Goal: Task Accomplishment & Management: Use online tool/utility

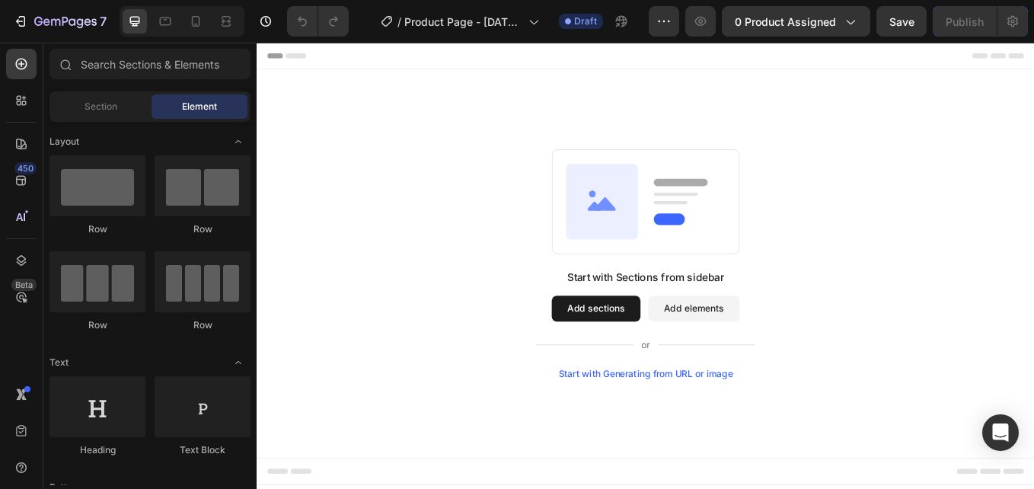
click at [684, 436] on div "Start with Generating from URL or image" at bounding box center [713, 431] width 205 height 12
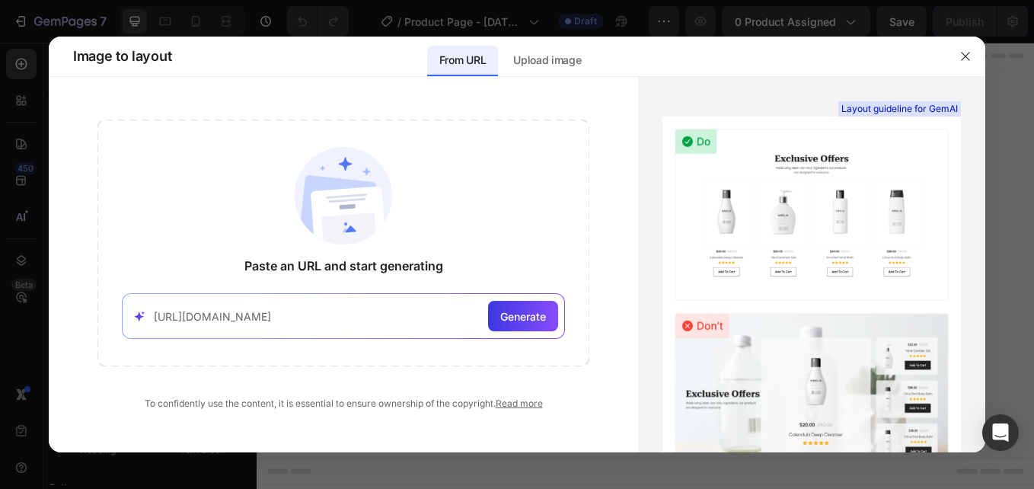
scroll to position [0, 236]
type input "https://www.alphapaw.com/?srsltid=AfmBOoqHRdsLeChGk5N9CU7eKMKdAXdwS9_LxMjMeBBNb…"
click at [535, 321] on span "Generate" at bounding box center [523, 316] width 46 height 16
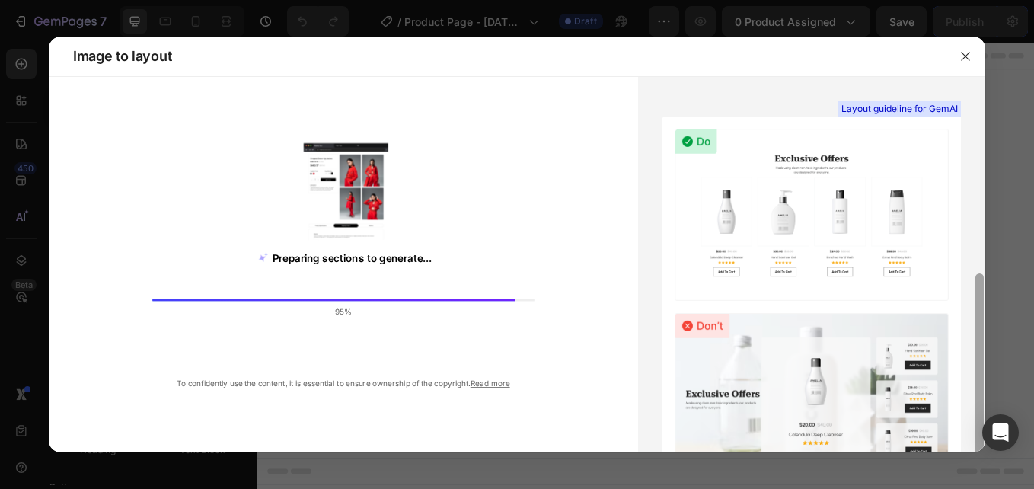
scroll to position [110, 0]
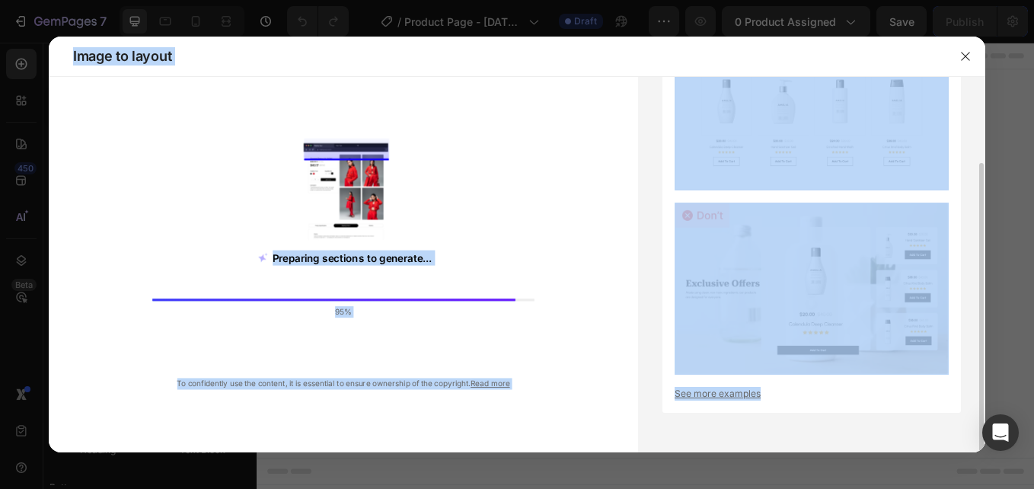
drag, startPoint x: 984, startPoint y: 172, endPoint x: 1000, endPoint y: 218, distance: 48.9
click at [1000, 218] on div "Image to layout Preparing sections to generate... 95% To confidently use the co…" at bounding box center [517, 244] width 1034 height 489
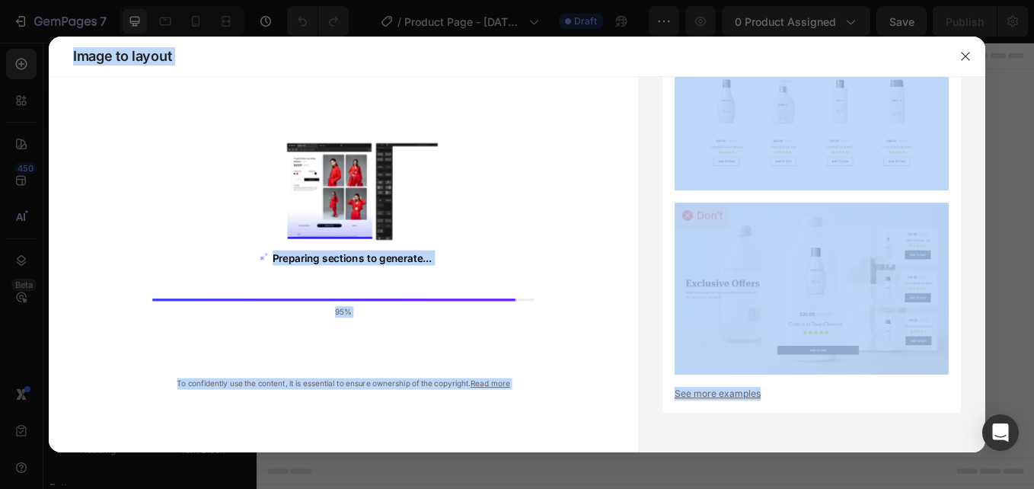
click at [553, 141] on div "Preparing sections to generate... 95% To confidently use the content, it is ess…" at bounding box center [343, 255] width 589 height 271
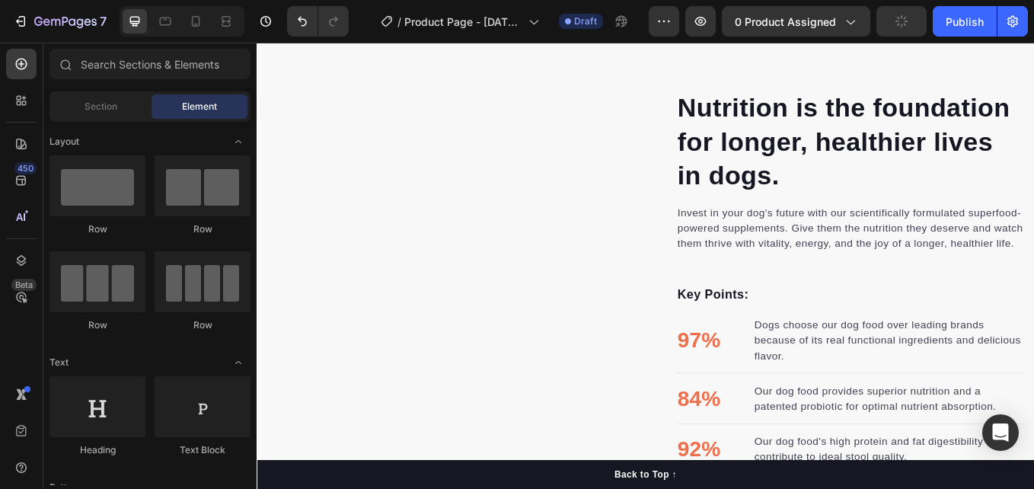
scroll to position [356, 0]
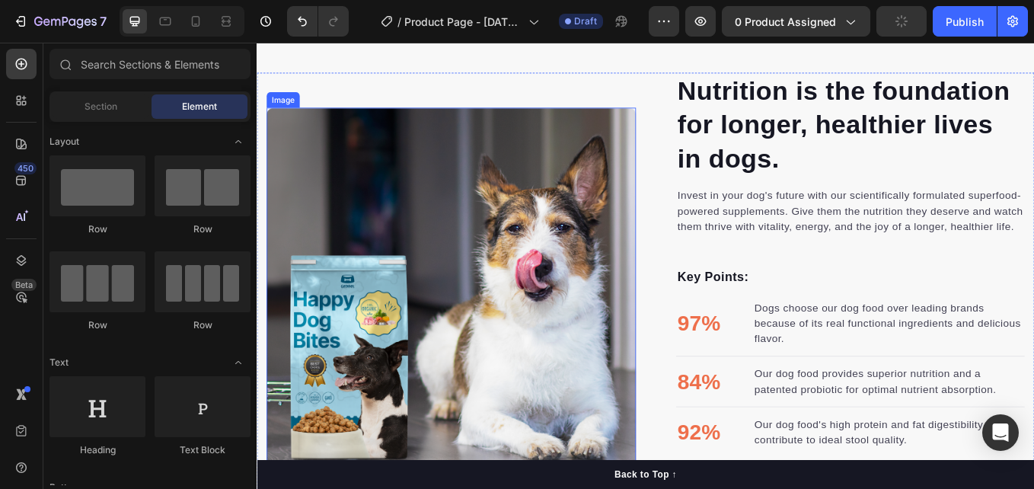
click at [510, 279] on img at bounding box center [485, 336] width 434 height 434
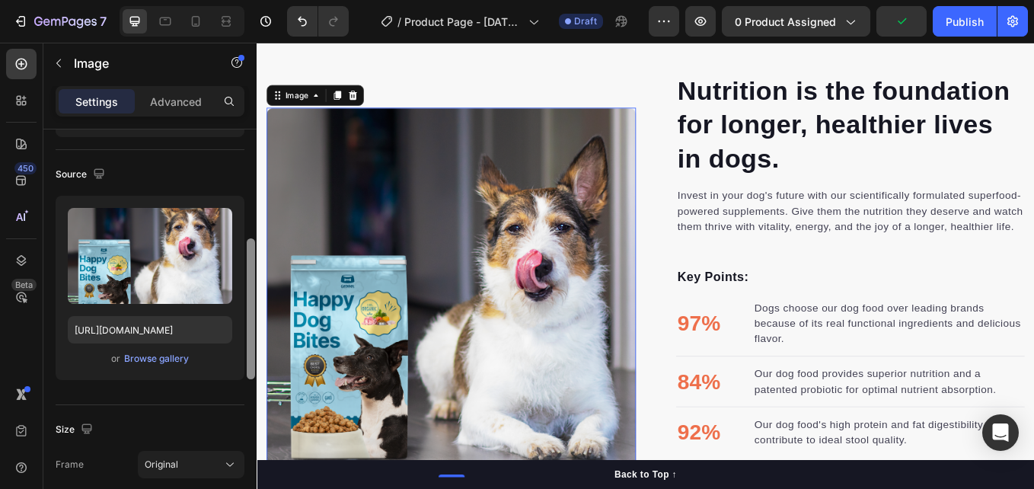
scroll to position [0, 0]
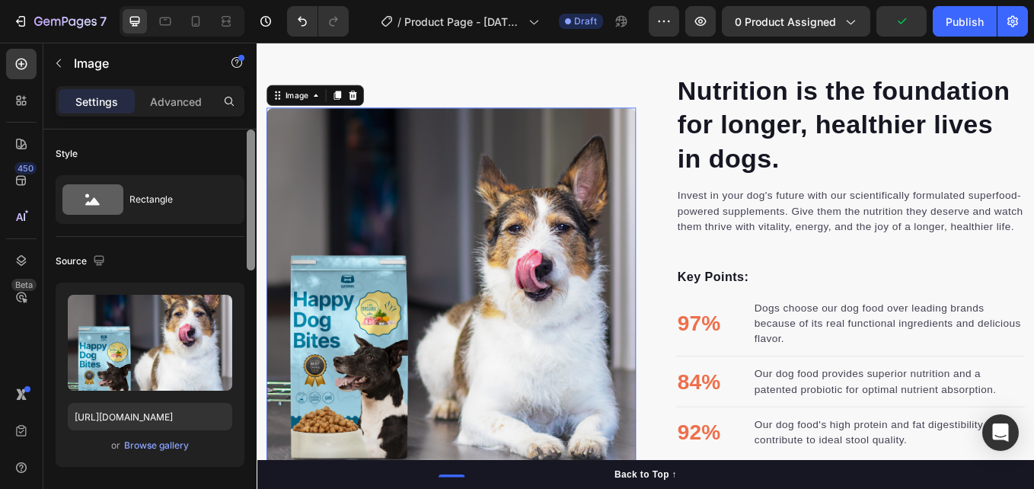
drag, startPoint x: 251, startPoint y: 234, endPoint x: 250, endPoint y: 212, distance: 22.1
click at [250, 212] on div at bounding box center [251, 199] width 8 height 141
click at [174, 110] on div "Advanced" at bounding box center [176, 101] width 76 height 24
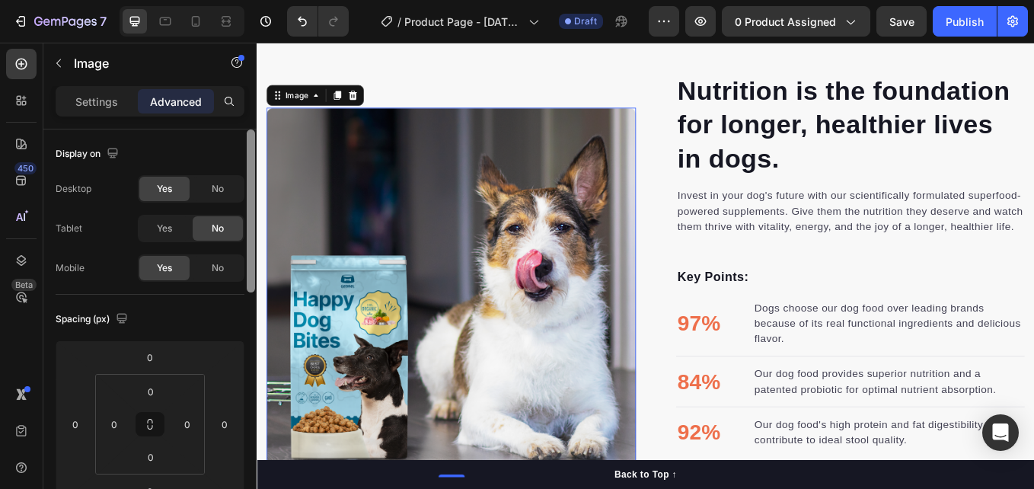
scroll to position [403, 0]
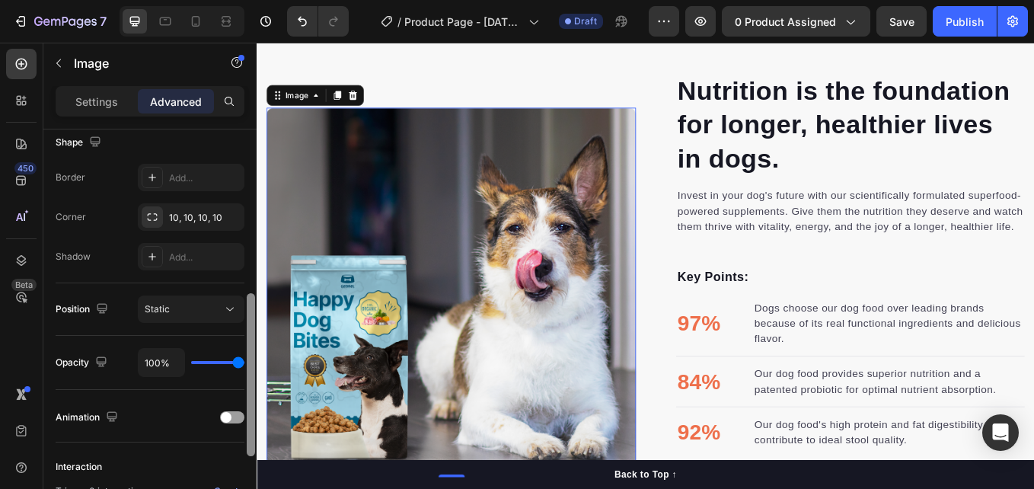
drag, startPoint x: 246, startPoint y: 183, endPoint x: 251, endPoint y: 252, distance: 69.5
click at [251, 252] on div at bounding box center [250, 330] width 11 height 403
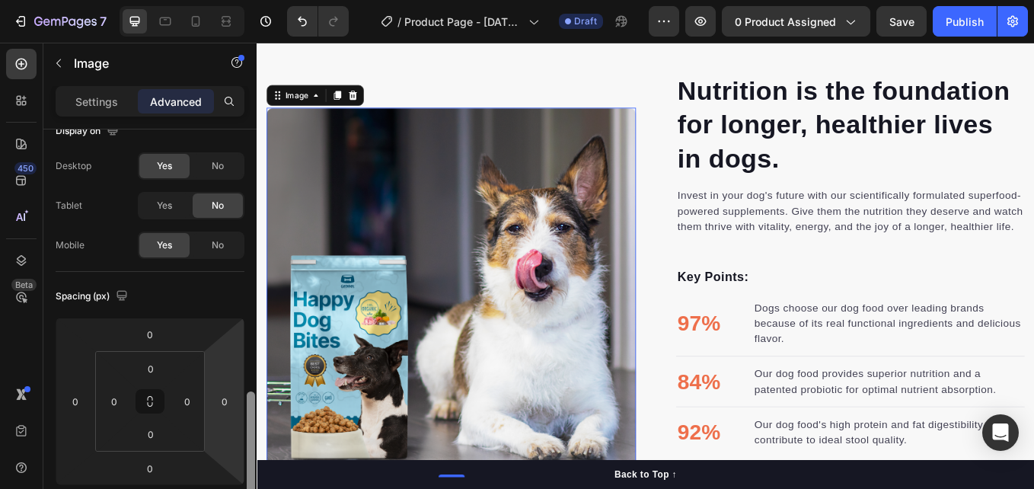
scroll to position [0, 0]
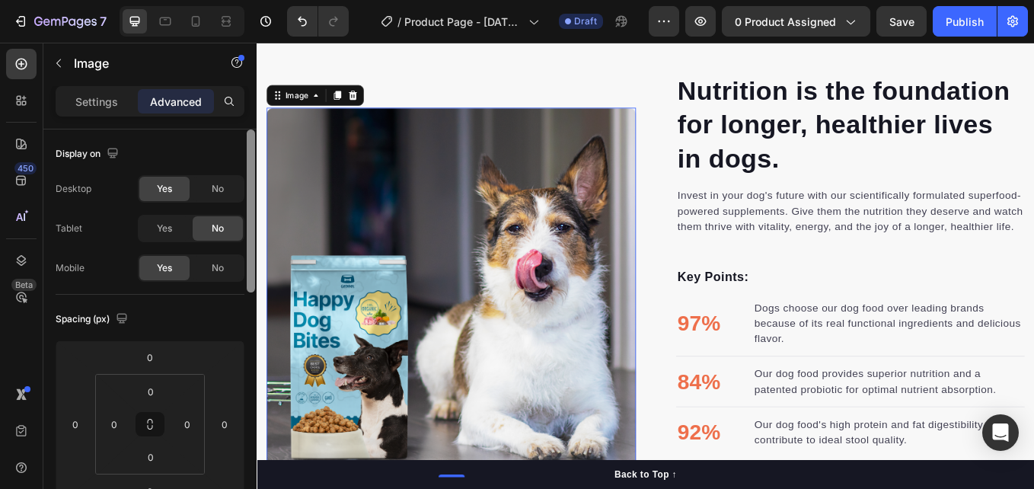
drag, startPoint x: 509, startPoint y: 378, endPoint x: 258, endPoint y: 167, distance: 327.4
click at [85, 110] on div "Settings" at bounding box center [97, 101] width 76 height 24
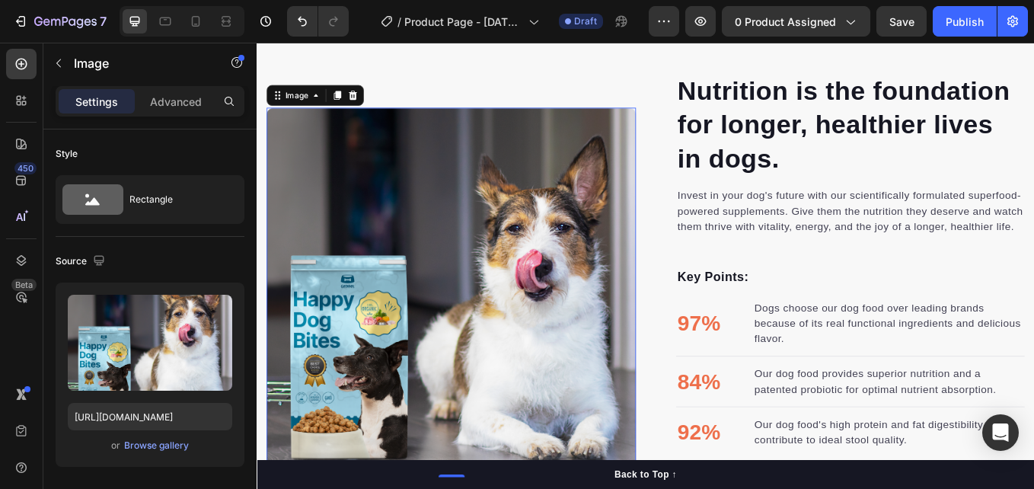
scroll to position [403, 0]
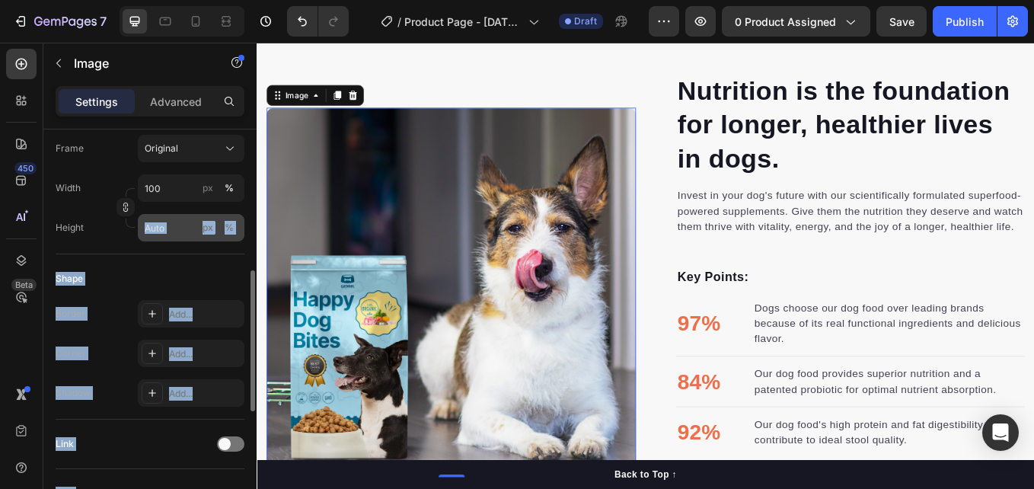
drag, startPoint x: 245, startPoint y: 154, endPoint x: 240, endPoint y: 225, distance: 71.8
click at [240, 225] on div "Style Rectangle Source Upload Image [URL][DOMAIN_NAME] or Browse gallery Size F…" at bounding box center [149, 330] width 213 height 403
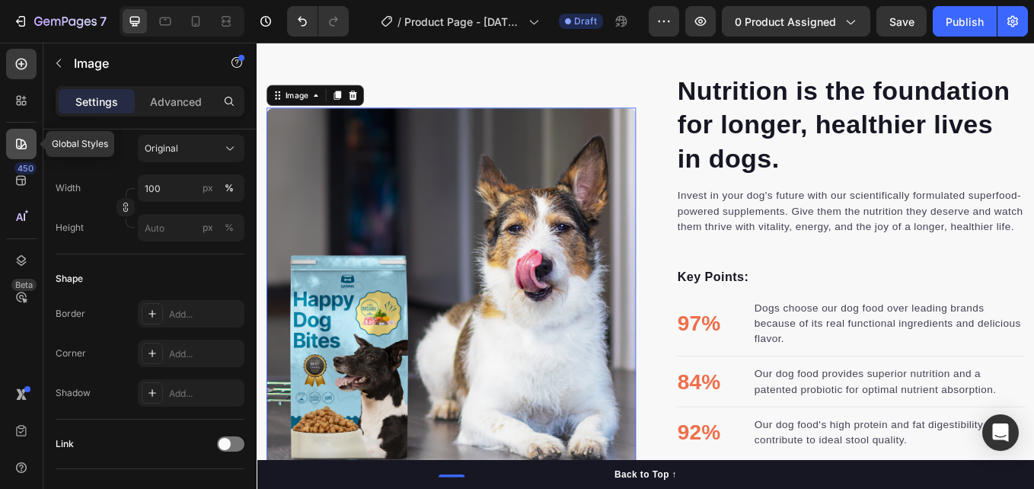
click at [14, 139] on icon at bounding box center [21, 143] width 15 height 15
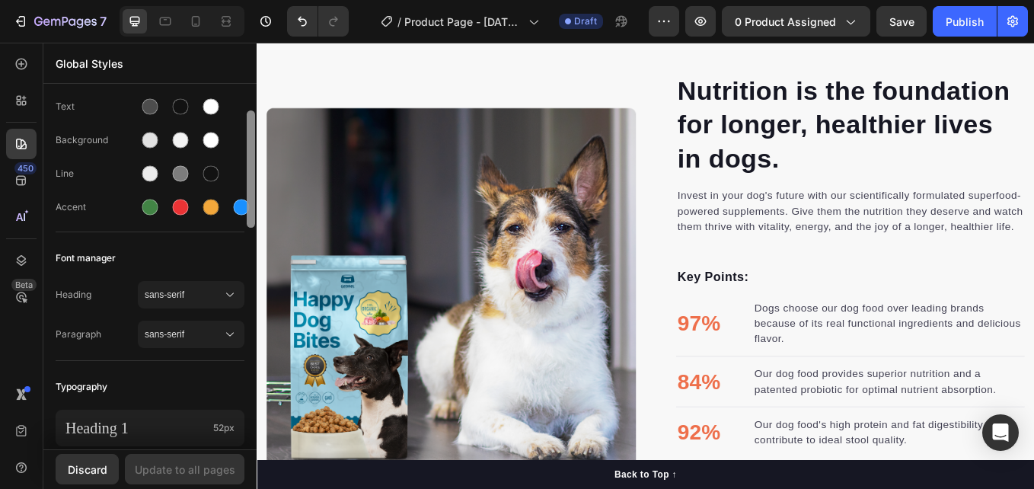
scroll to position [190, 0]
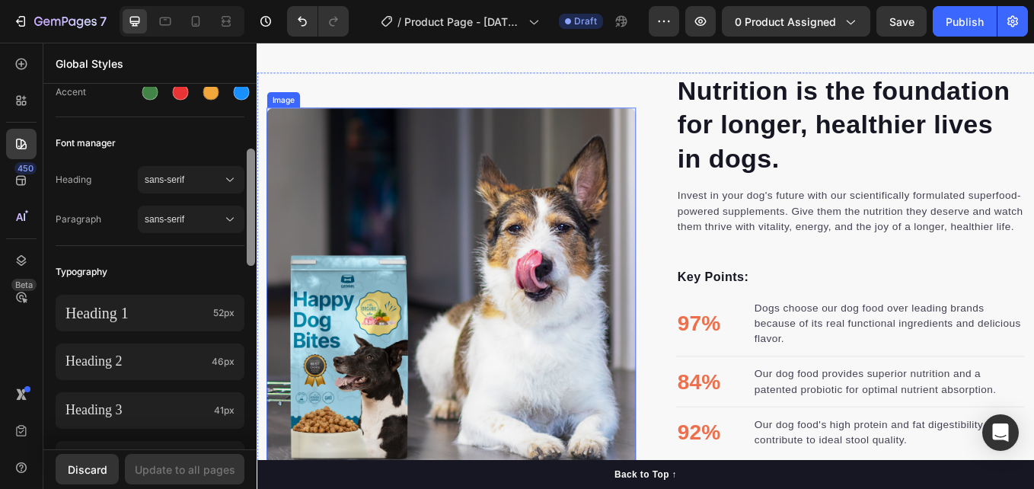
drag, startPoint x: 503, startPoint y: 225, endPoint x: 271, endPoint y: 339, distance: 258.4
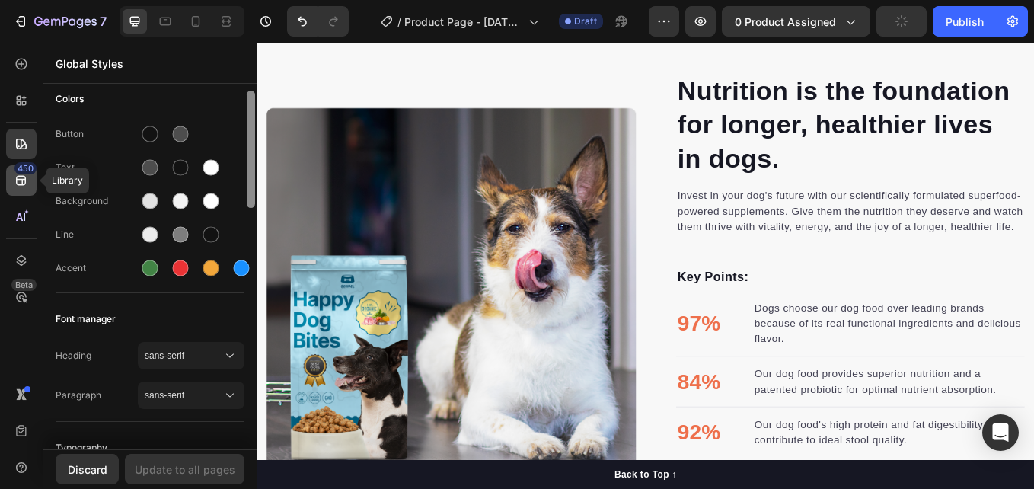
scroll to position [14, 0]
click at [18, 187] on icon at bounding box center [21, 180] width 15 height 15
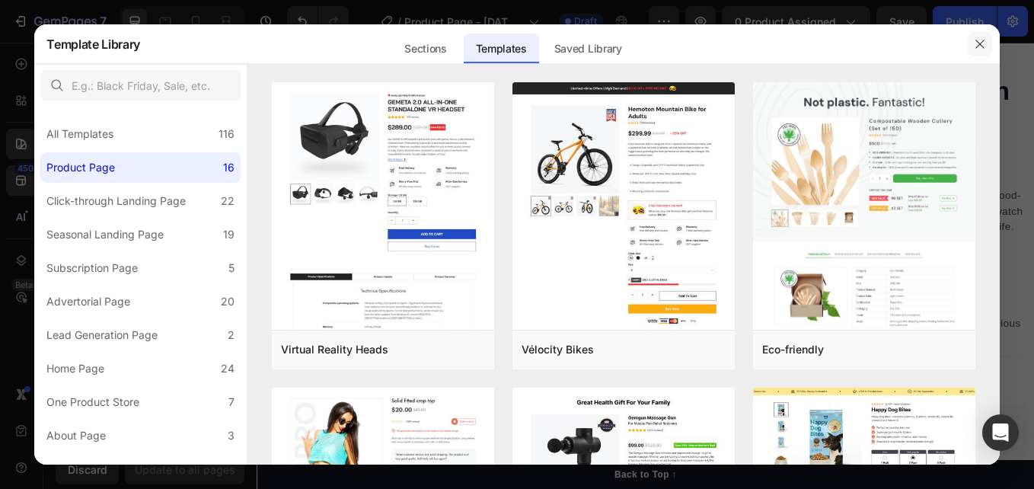
click at [980, 38] on icon "button" at bounding box center [980, 44] width 12 height 12
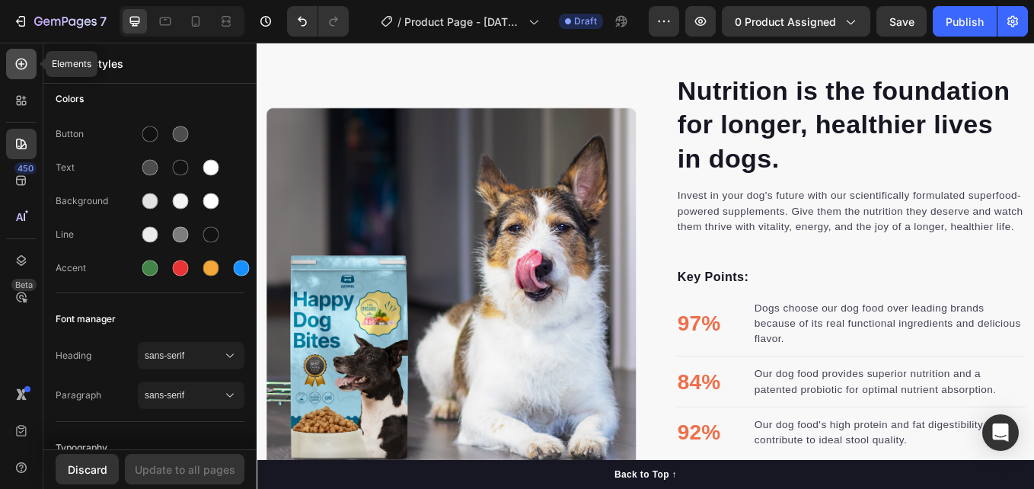
click at [15, 68] on icon at bounding box center [21, 63] width 15 height 15
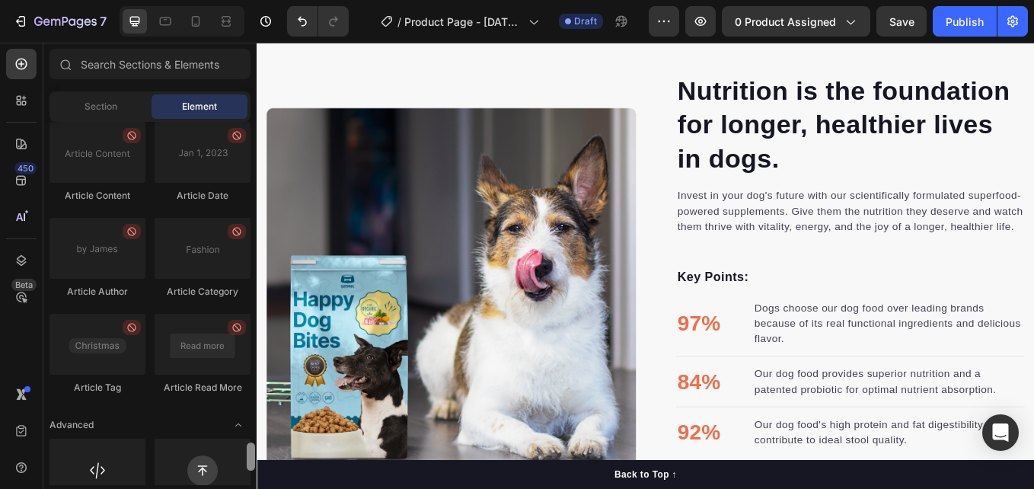
scroll to position [4249, 0]
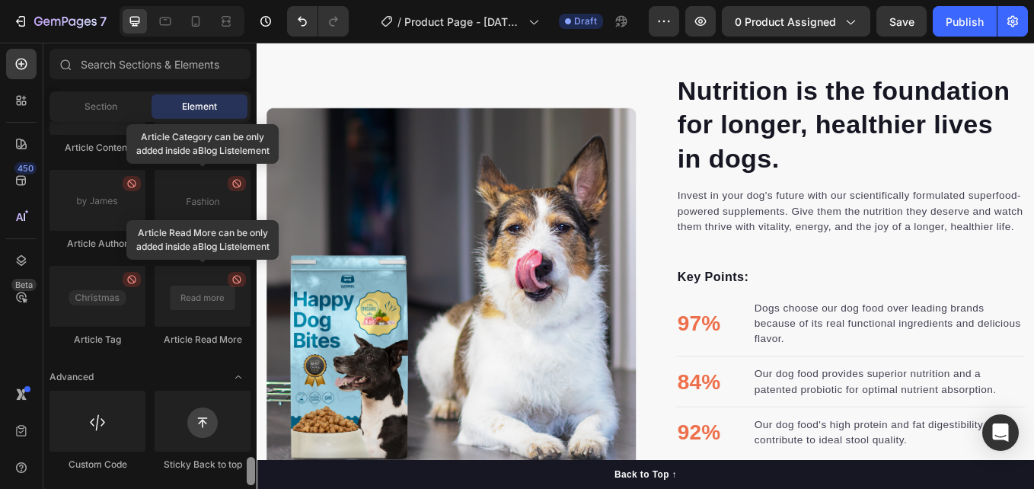
drag, startPoint x: 250, startPoint y: 136, endPoint x: 204, endPoint y: 488, distance: 355.5
click at [204, 0] on html "7 Version history / Product Page - [DATE] 09:04:45 Draft Preview 0 product assi…" at bounding box center [517, 0] width 1034 height 0
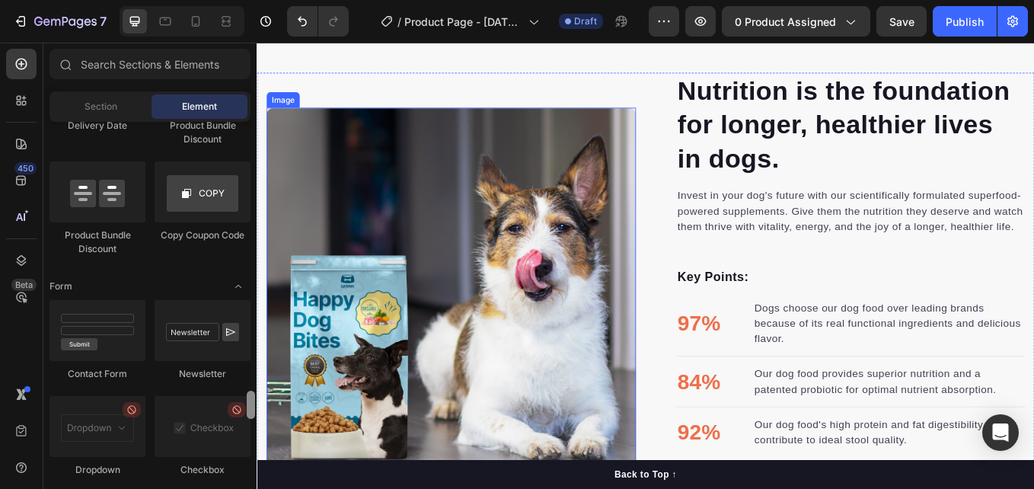
drag, startPoint x: 508, startPoint y: 512, endPoint x: 282, endPoint y: 370, distance: 266.1
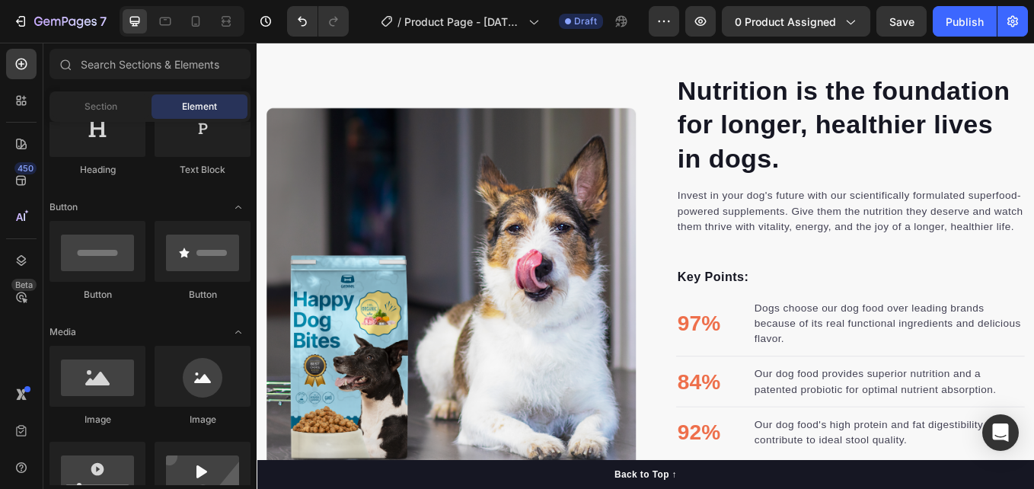
scroll to position [0, 0]
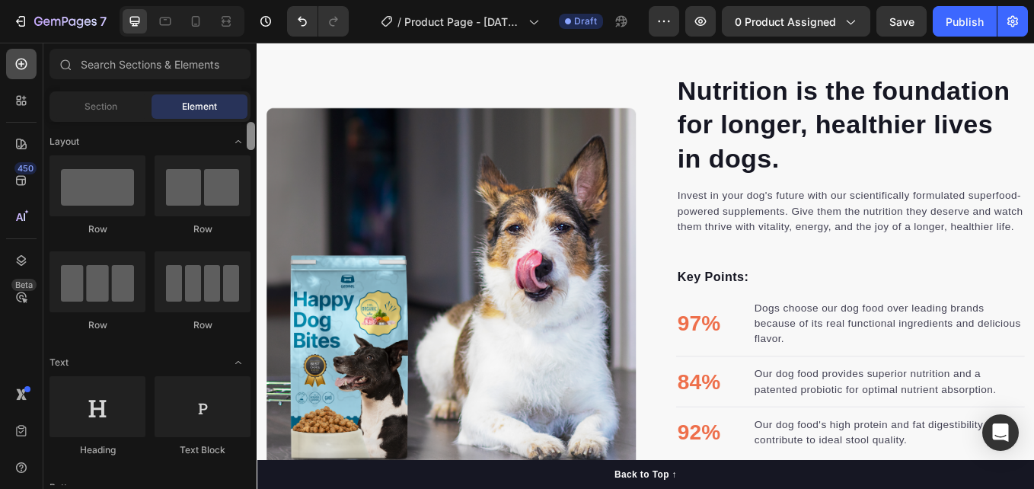
click at [14, 75] on div at bounding box center [21, 64] width 30 height 30
click at [14, 94] on icon at bounding box center [21, 100] width 15 height 15
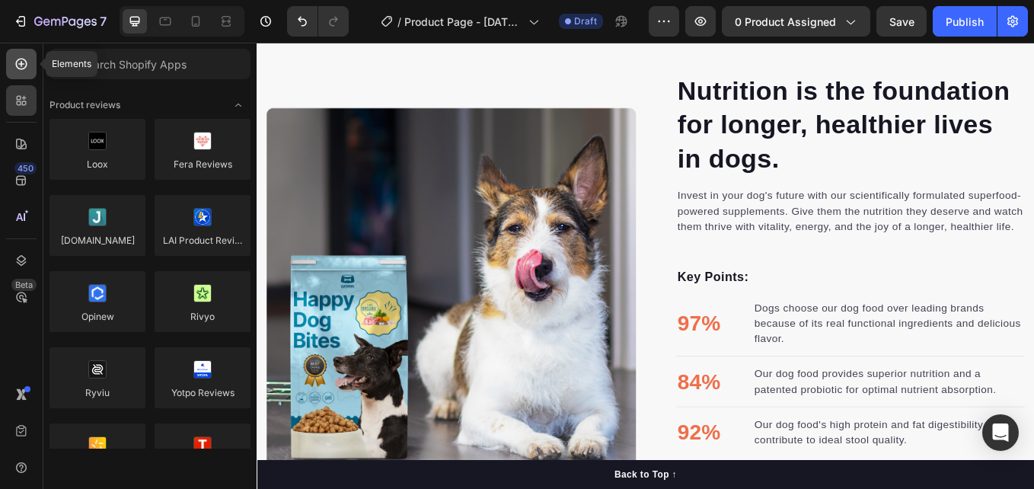
click at [26, 65] on icon at bounding box center [21, 64] width 11 height 11
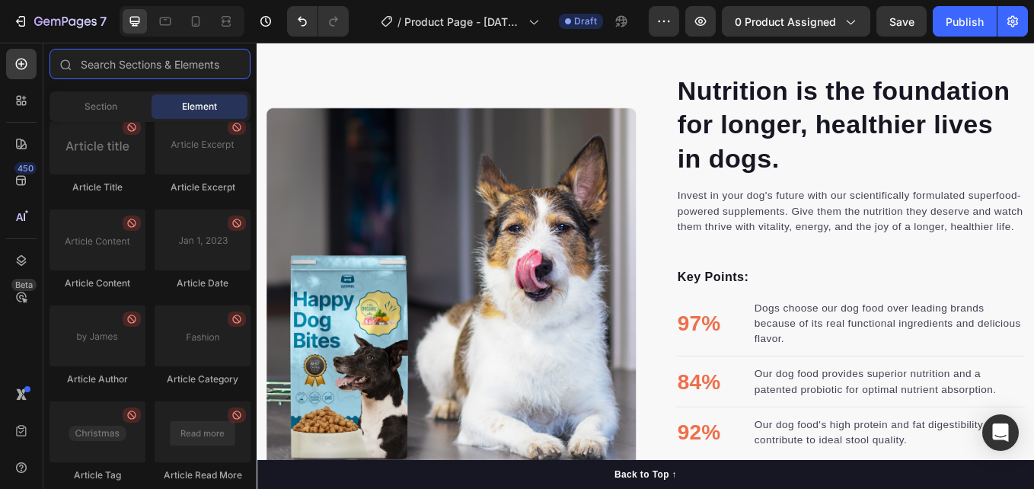
scroll to position [4249, 0]
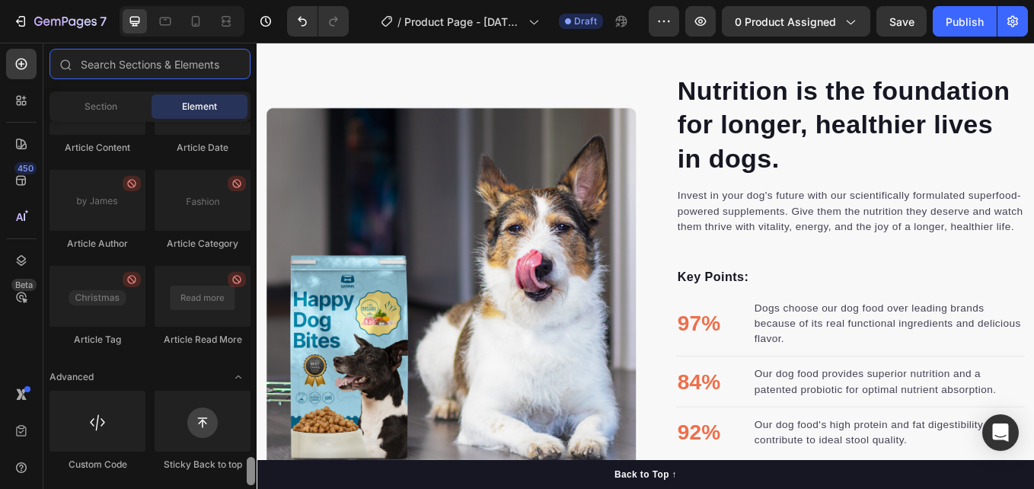
drag, startPoint x: 250, startPoint y: 139, endPoint x: 272, endPoint y: 516, distance: 377.5
click at [272, 0] on html "7 Version history / Product Page - [DATE] 09:04:45 Draft Preview 0 product assi…" at bounding box center [517, 0] width 1034 height 0
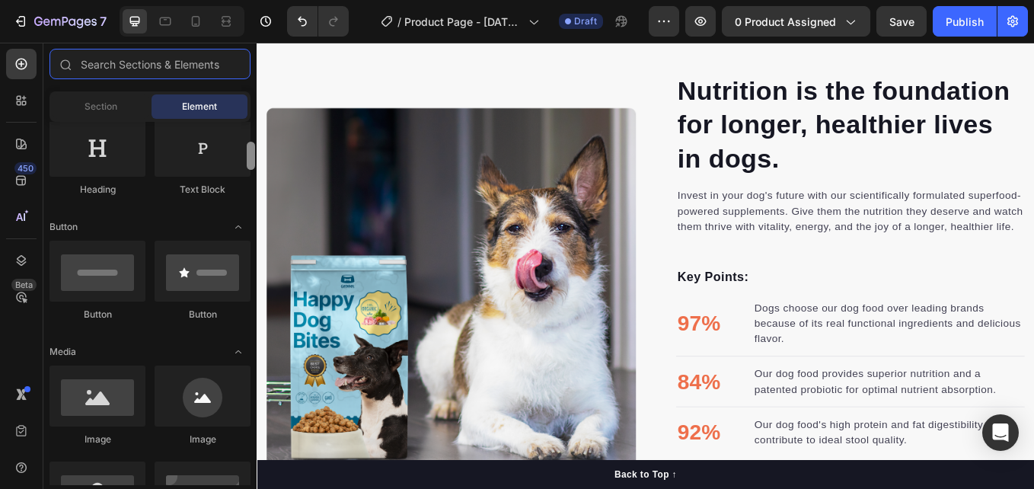
scroll to position [0, 0]
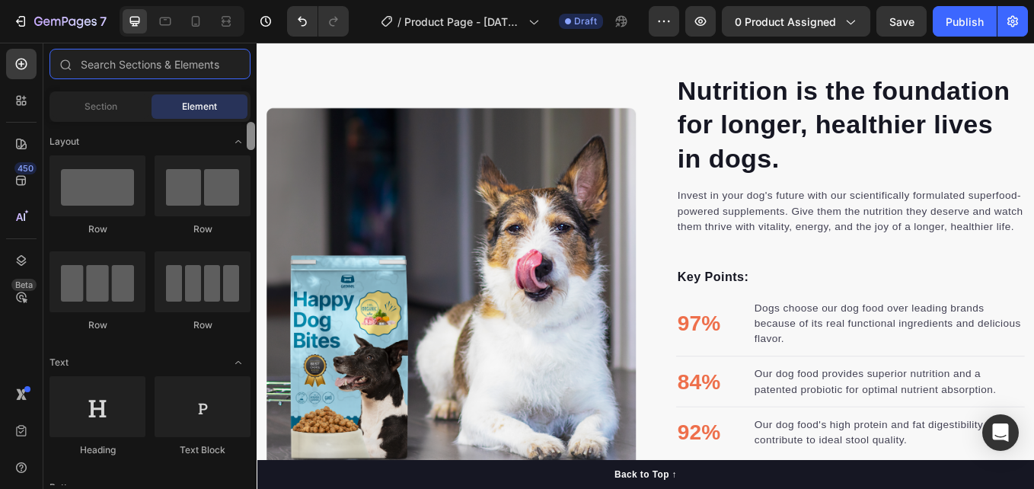
drag, startPoint x: 250, startPoint y: 480, endPoint x: 241, endPoint y: 94, distance: 385.3
click at [241, 94] on div "Sections(18) Elements(84) Section Element Hero Section Product Detail Brands Tr…" at bounding box center [149, 267] width 213 height 436
click at [18, 72] on div at bounding box center [21, 64] width 30 height 30
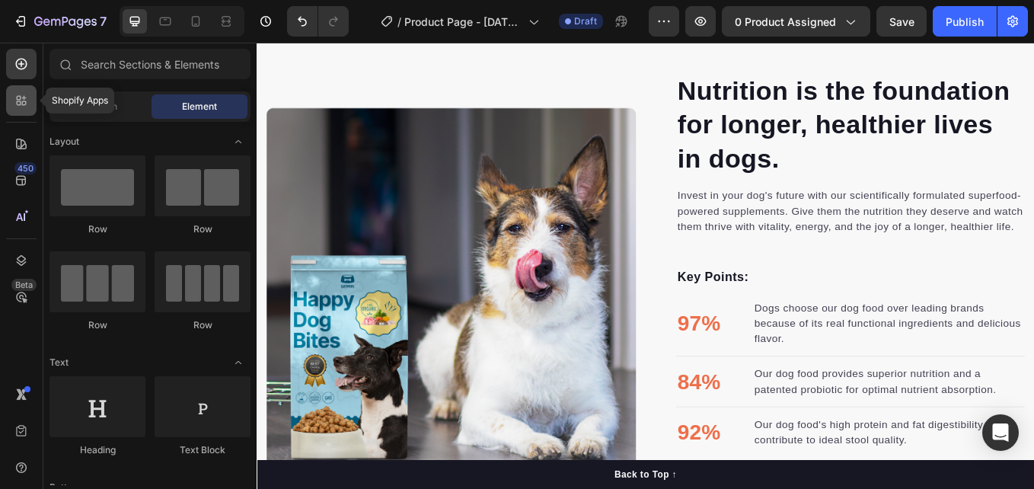
click at [18, 104] on icon at bounding box center [19, 103] width 5 height 5
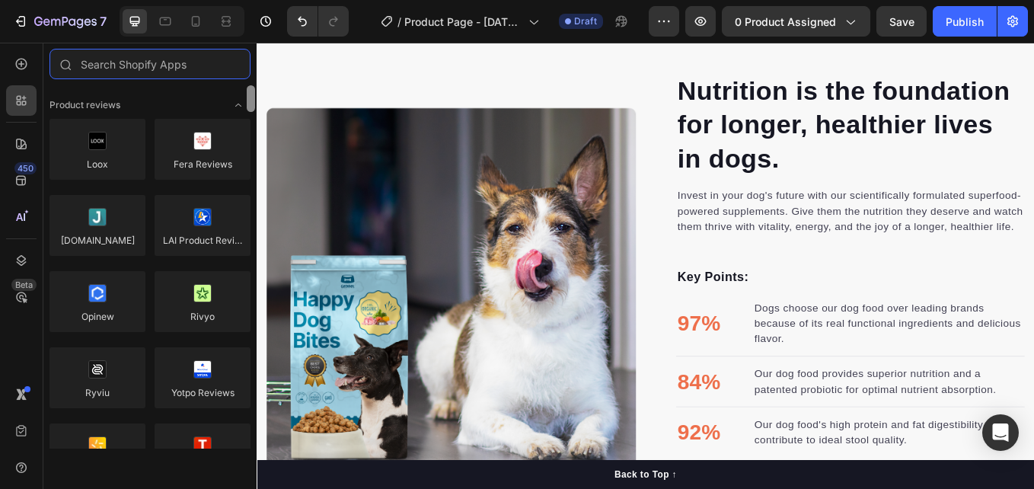
scroll to position [463, 0]
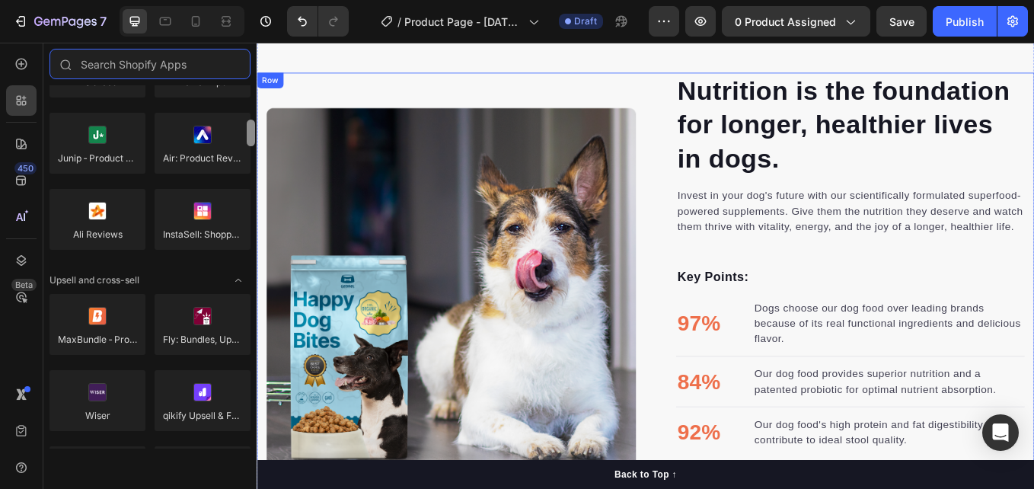
drag, startPoint x: 506, startPoint y: 150, endPoint x: 263, endPoint y: 215, distance: 251.3
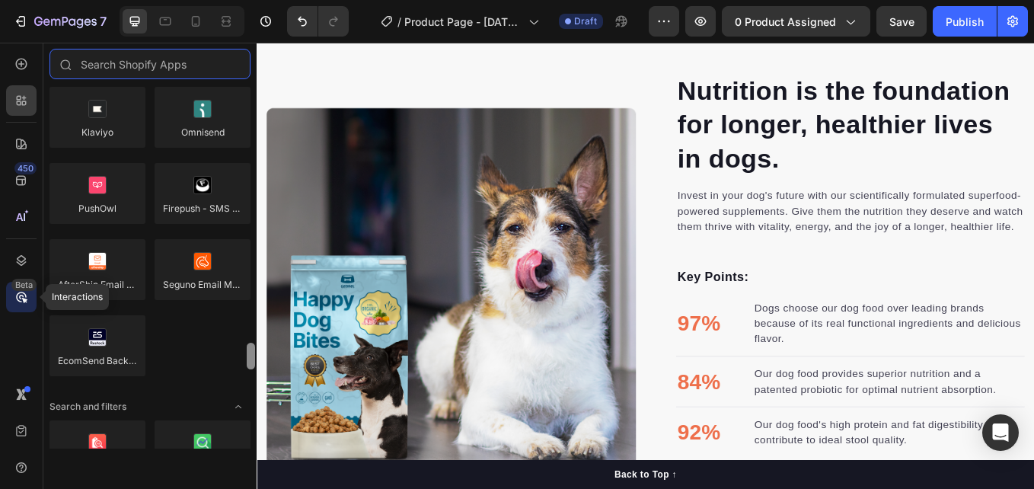
scroll to position [2607, 0]
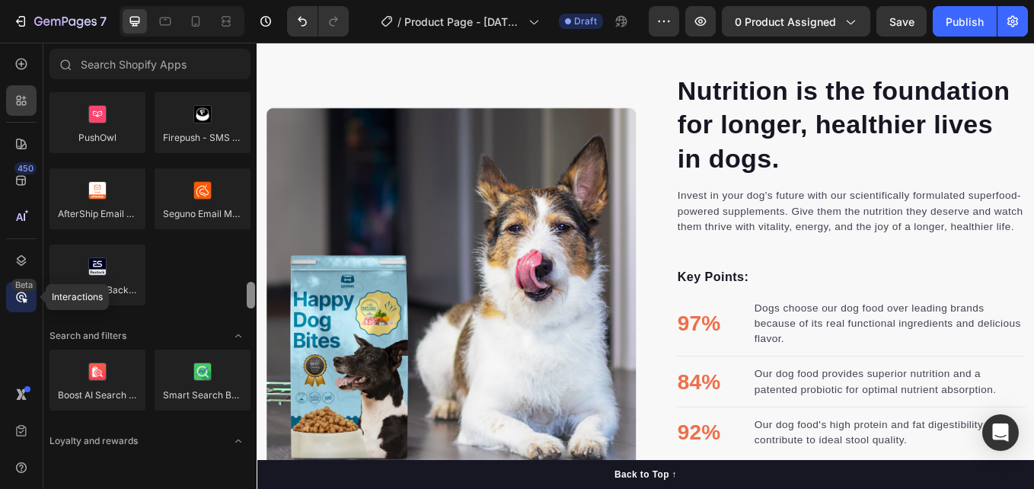
click at [8, 305] on div "Beta" at bounding box center [21, 297] width 30 height 30
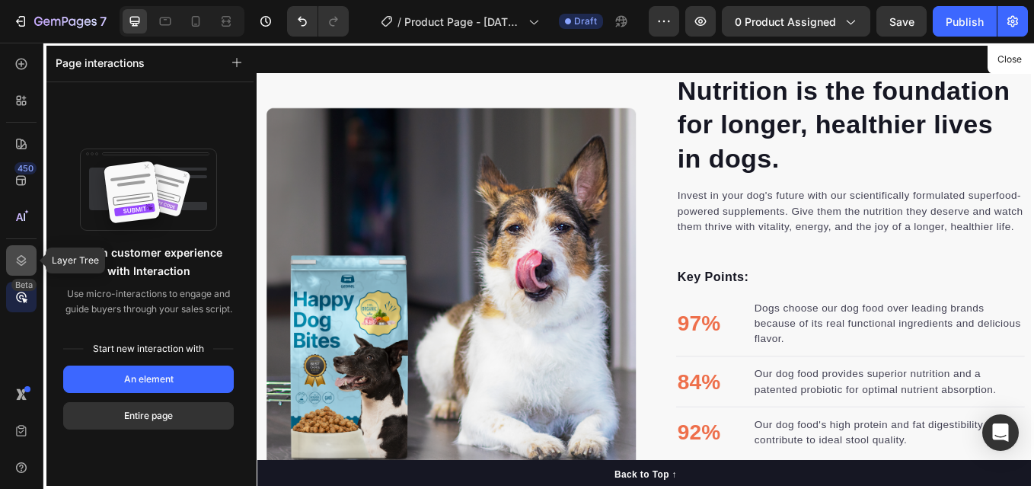
click at [20, 267] on icon at bounding box center [21, 260] width 15 height 15
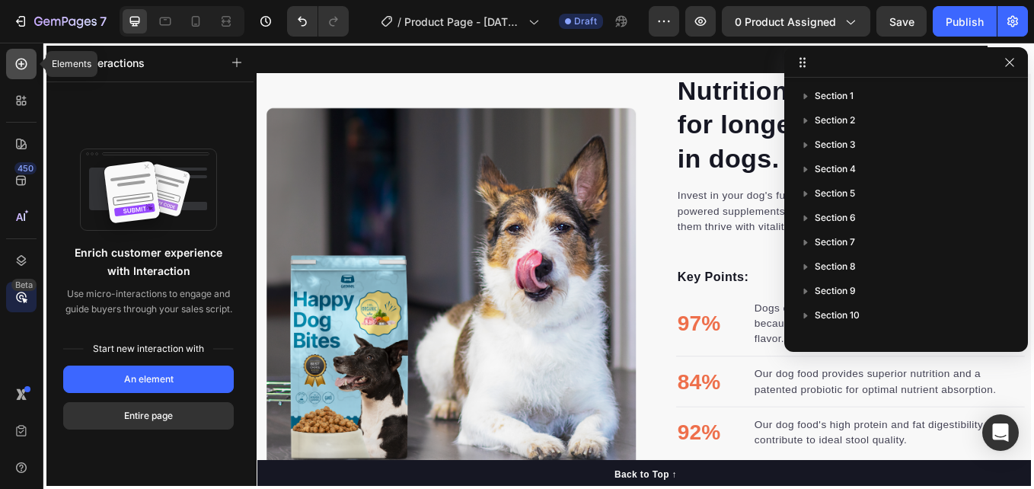
click at [12, 68] on div at bounding box center [21, 64] width 30 height 30
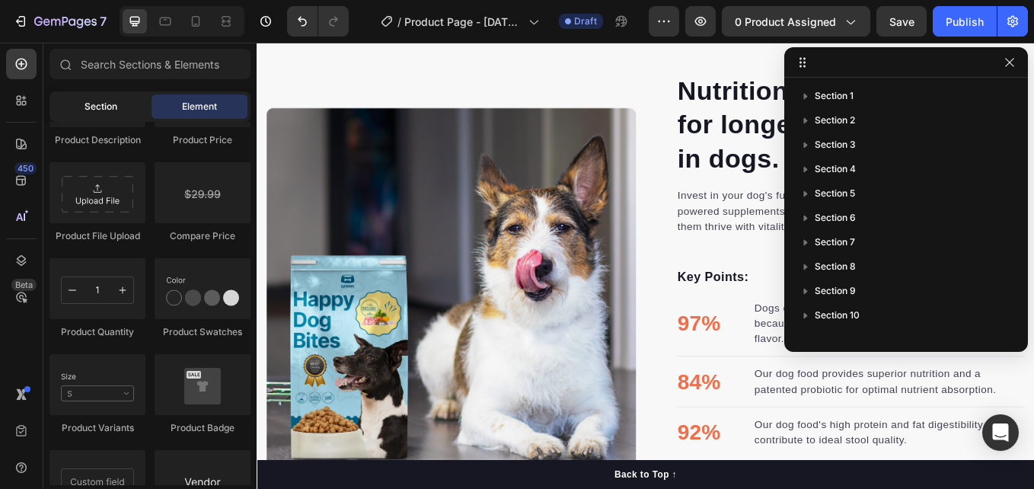
click at [105, 106] on span "Section" at bounding box center [101, 107] width 33 height 14
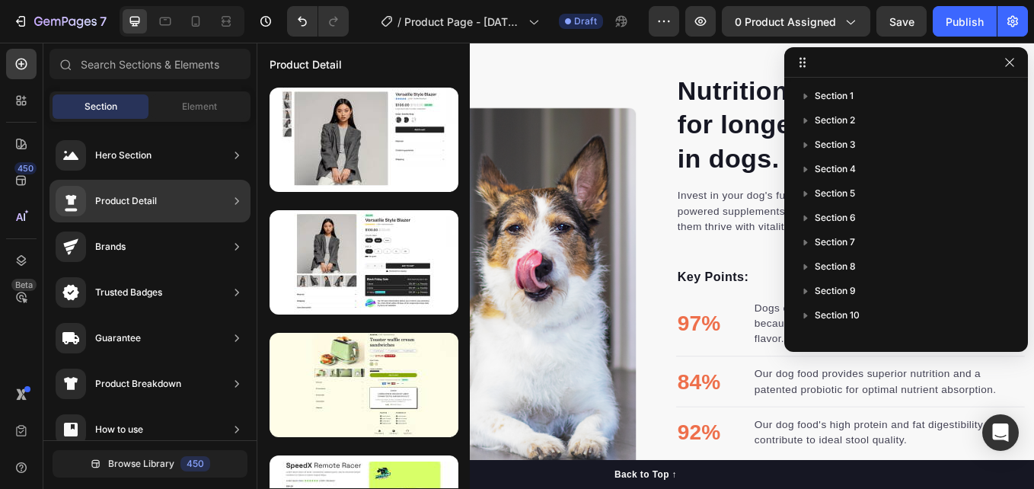
click at [206, 206] on div "Product Detail" at bounding box center [149, 201] width 201 height 43
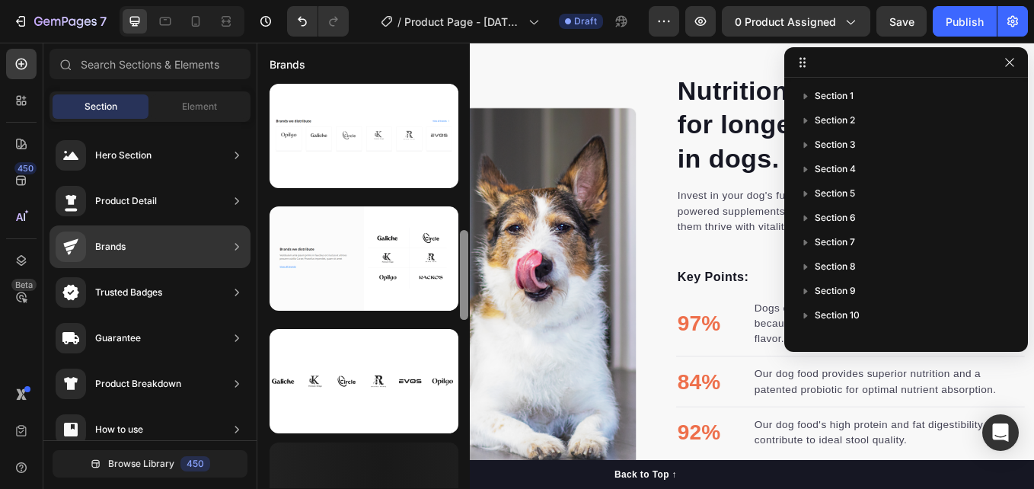
drag, startPoint x: 463, startPoint y: 180, endPoint x: 421, endPoint y: 467, distance: 290.1
click at [421, 467] on div at bounding box center [363, 285] width 212 height 405
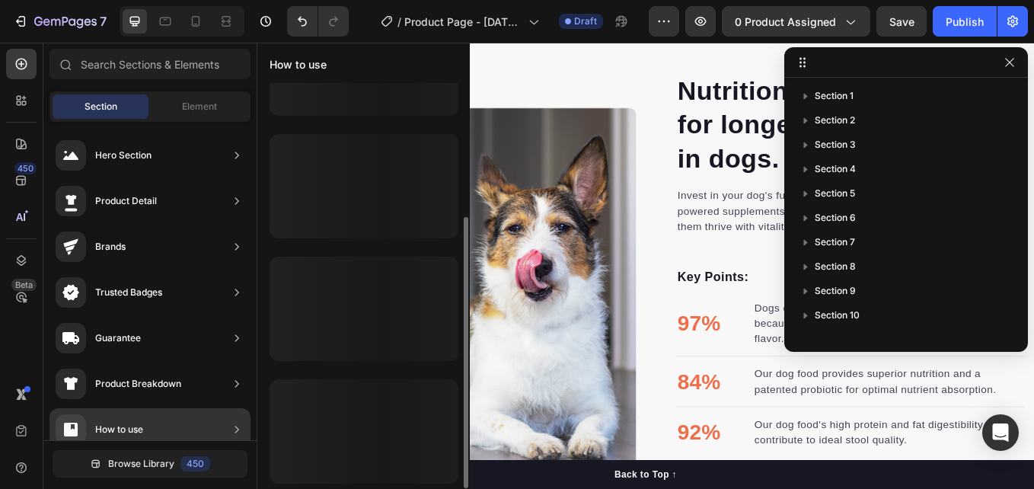
scroll to position [76, 0]
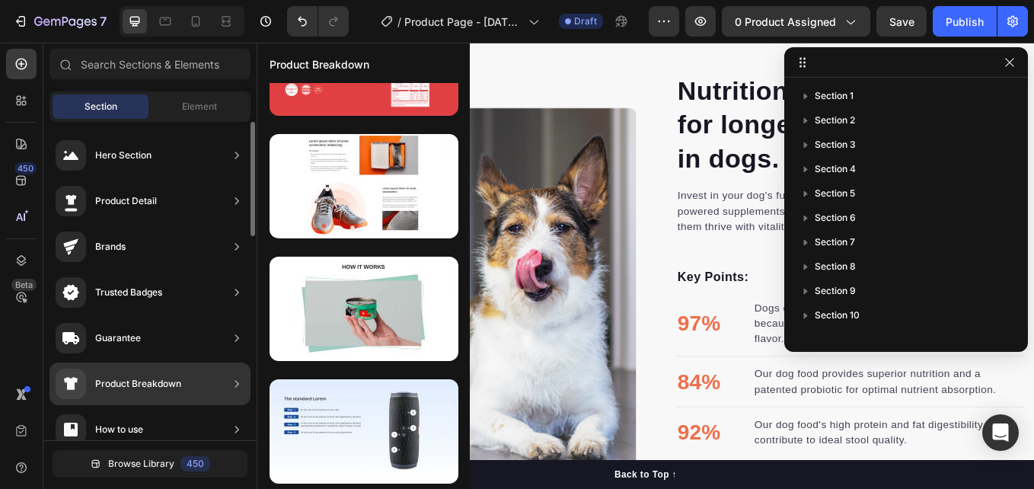
click at [235, 380] on icon at bounding box center [236, 383] width 15 height 15
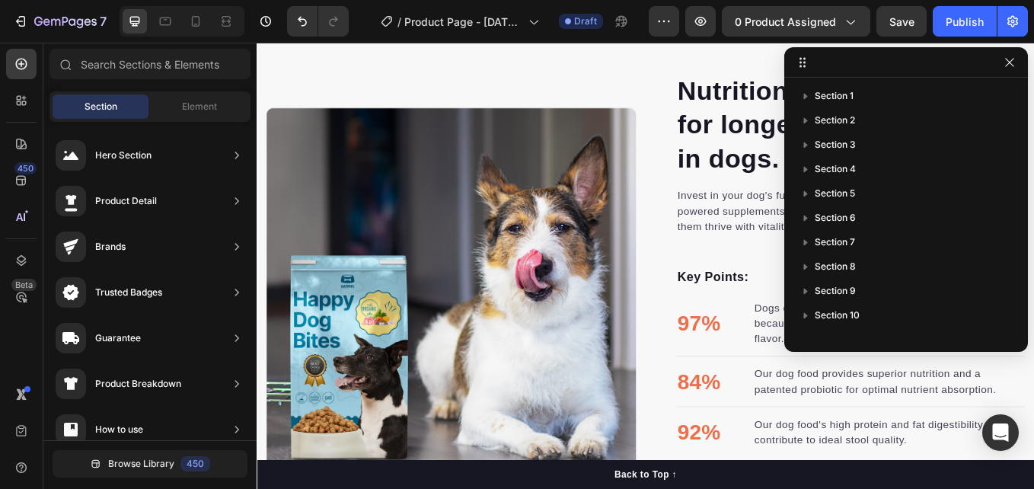
drag, startPoint x: 464, startPoint y: 199, endPoint x: 254, endPoint y: 523, distance: 385.8
click at [474, 0] on html "7 Version history / Product Page - [DATE] 09:04:45 Draft Preview 0 product assi…" at bounding box center [517, 0] width 1034 height 0
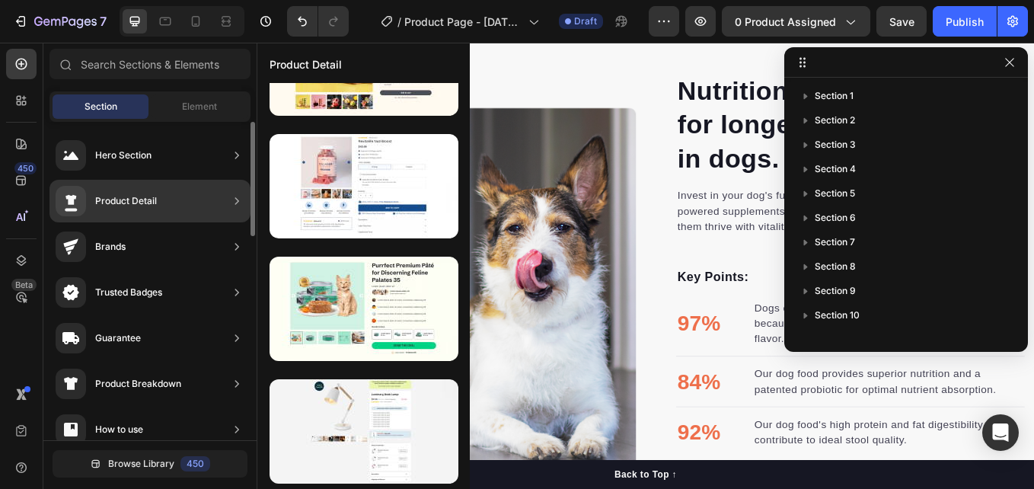
scroll to position [321, 0]
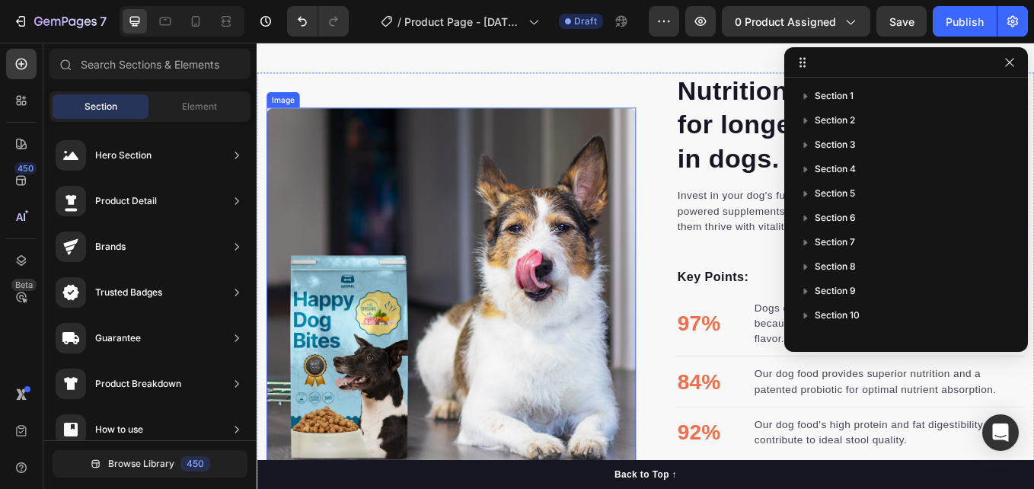
click at [565, 248] on img at bounding box center [485, 336] width 434 height 434
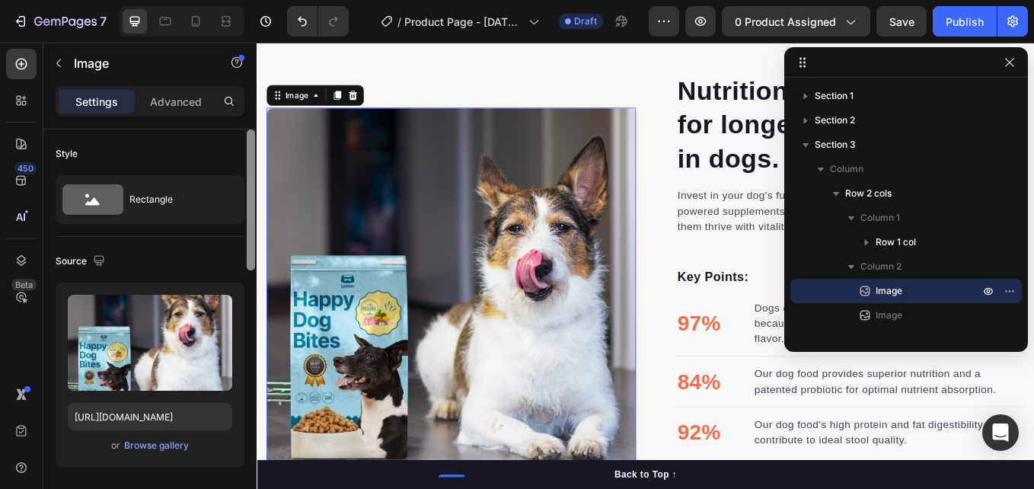
scroll to position [243, 0]
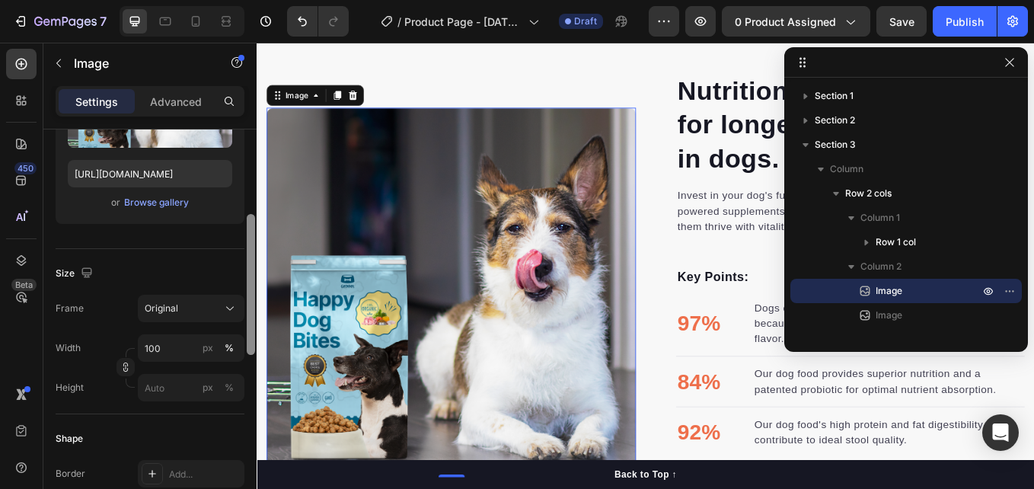
drag, startPoint x: 506, startPoint y: 223, endPoint x: 270, endPoint y: 393, distance: 290.1
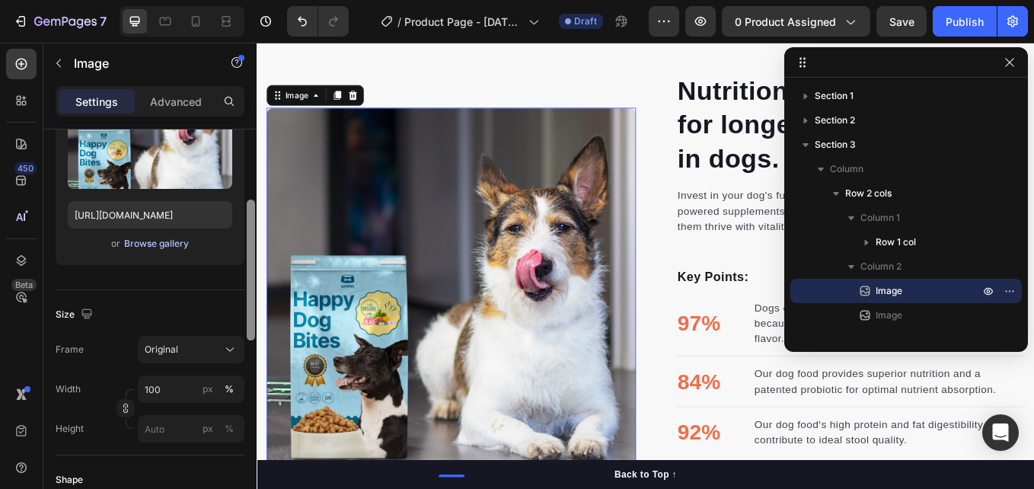
scroll to position [199, 0]
click at [139, 250] on div "Browse gallery" at bounding box center [156, 246] width 65 height 14
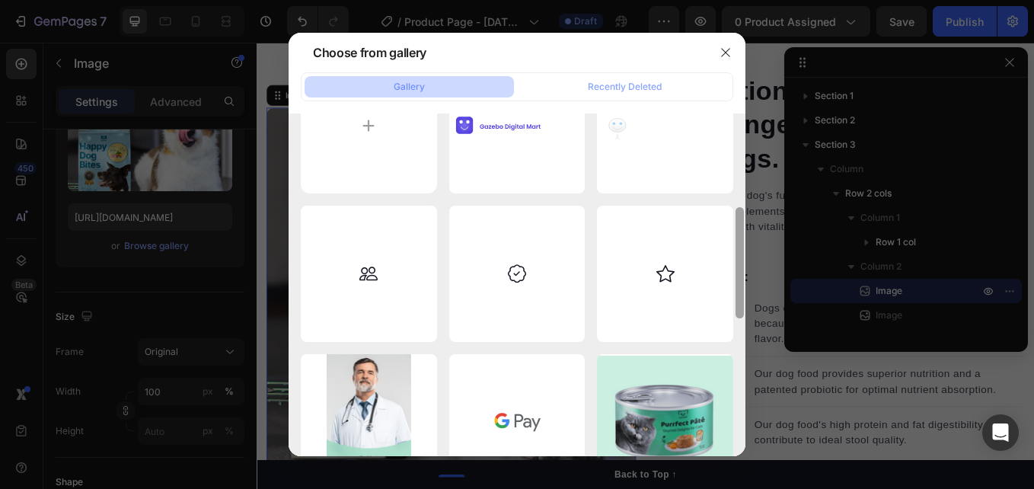
scroll to position [58, 0]
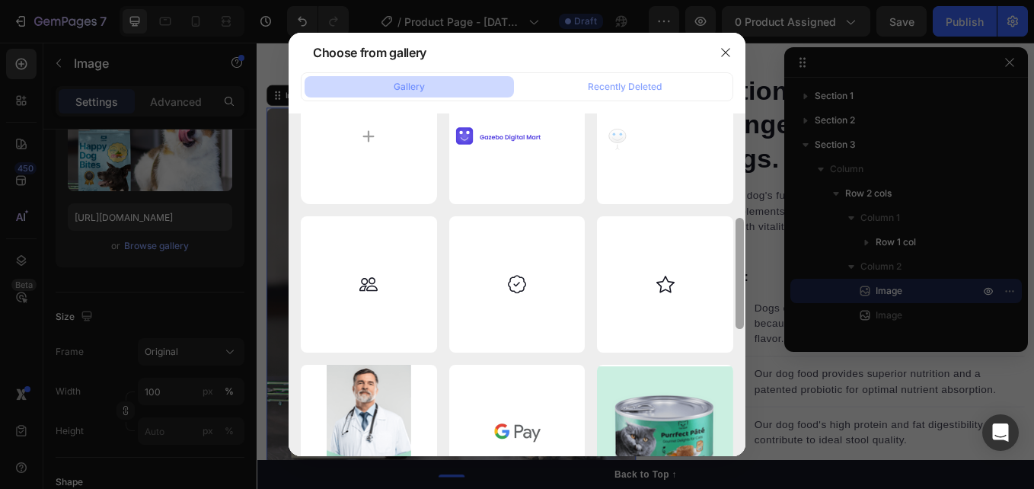
drag, startPoint x: 740, startPoint y: 152, endPoint x: 761, endPoint y: 174, distance: 30.2
click at [761, 174] on div "Choose from gallery Gallery Recently Deleted logo (1).svg 9.11 kb logo.svg 14.7…" at bounding box center [517, 244] width 1034 height 489
click at [611, 84] on div "Recently Deleted" at bounding box center [625, 87] width 74 height 14
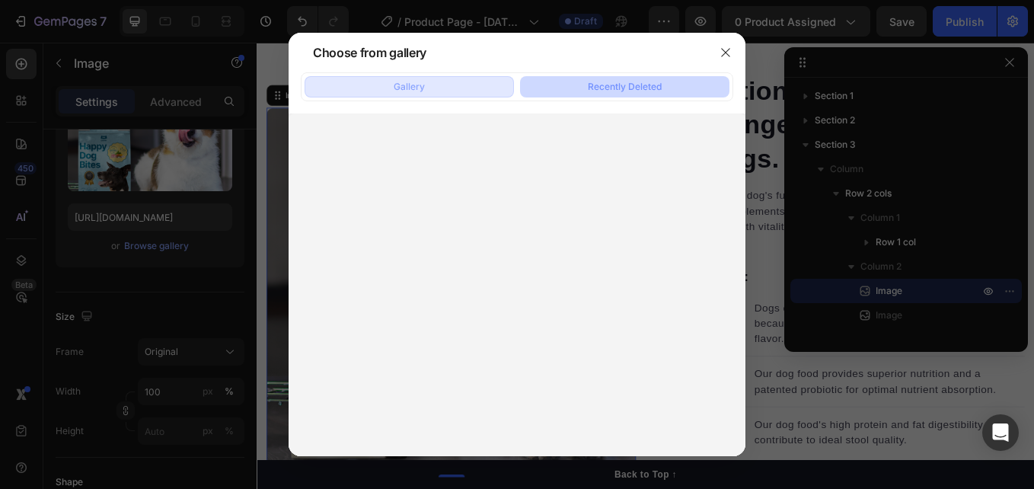
click at [404, 85] on div "Gallery" at bounding box center [409, 87] width 31 height 14
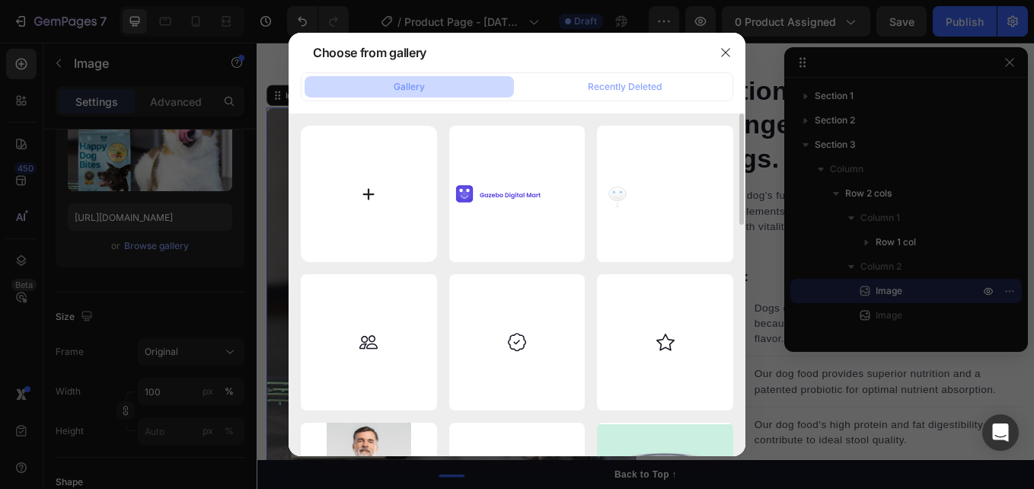
click at [362, 196] on input "file" at bounding box center [369, 194] width 136 height 136
click at [718, 62] on button "button" at bounding box center [725, 52] width 24 height 24
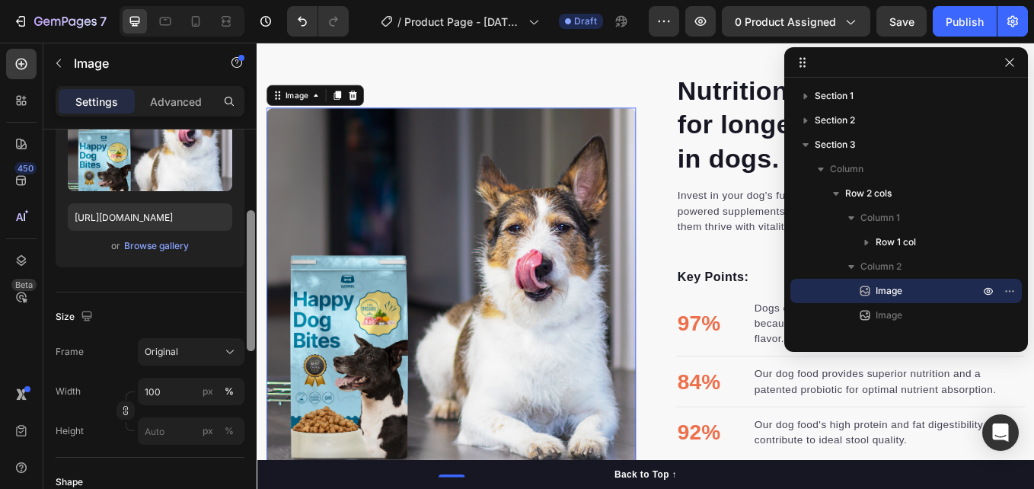
scroll to position [265, 0]
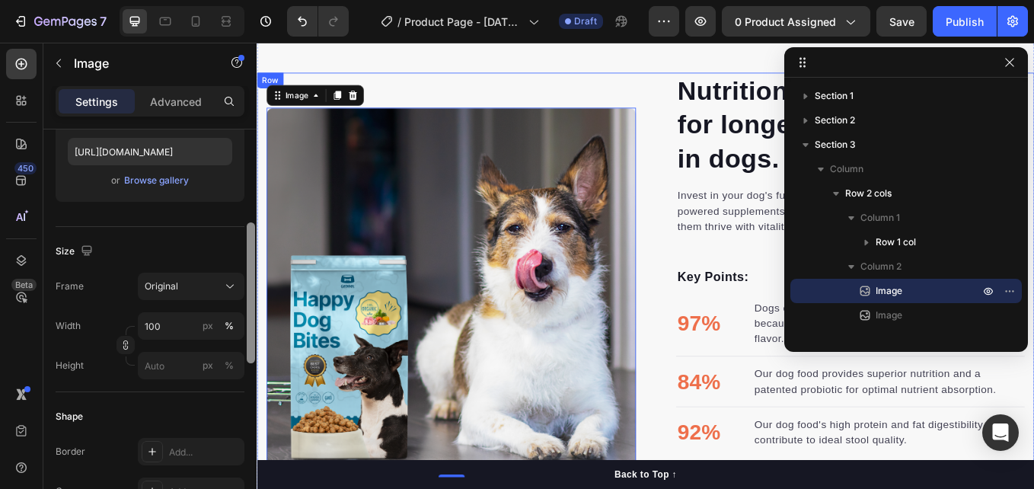
drag, startPoint x: 507, startPoint y: 341, endPoint x: 262, endPoint y: 419, distance: 257.4
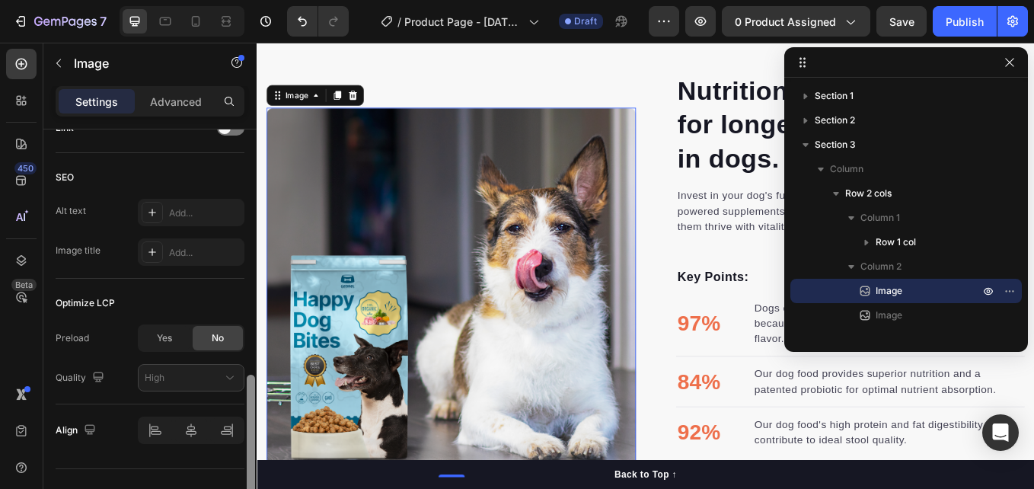
scroll to position [727, 0]
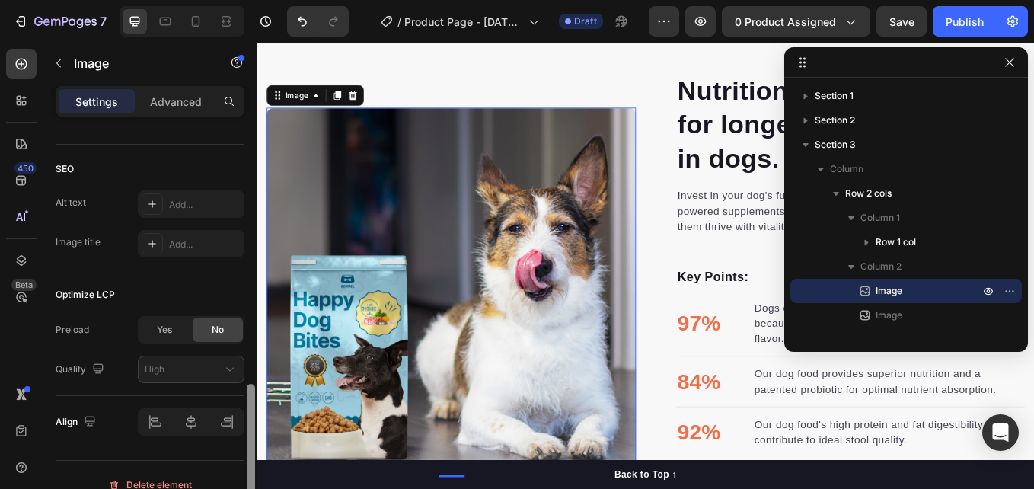
drag, startPoint x: 254, startPoint y: 351, endPoint x: 254, endPoint y: 483, distance: 132.5
click at [254, 483] on div at bounding box center [251, 454] width 8 height 141
click at [158, 251] on div at bounding box center [152, 243] width 21 height 21
click at [151, 295] on div "Optimize LCP" at bounding box center [150, 294] width 189 height 24
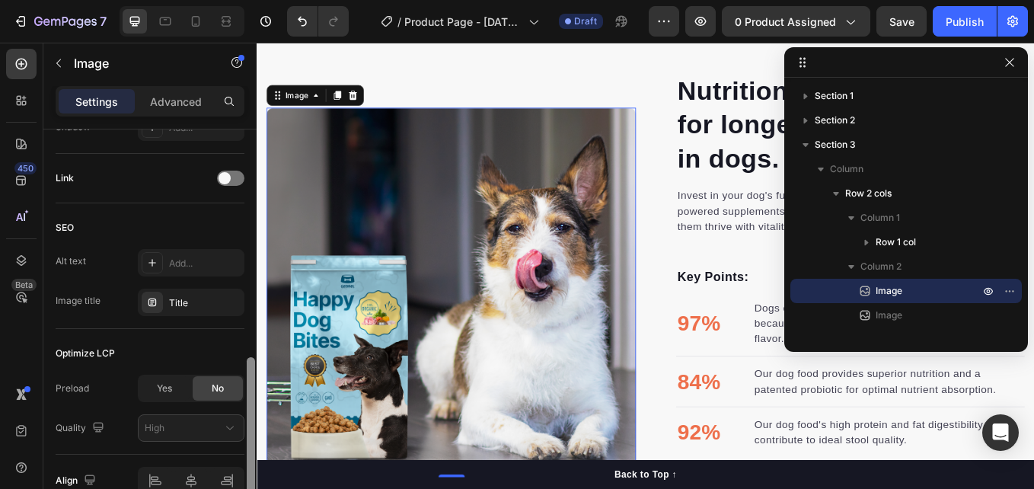
scroll to position [662, 0]
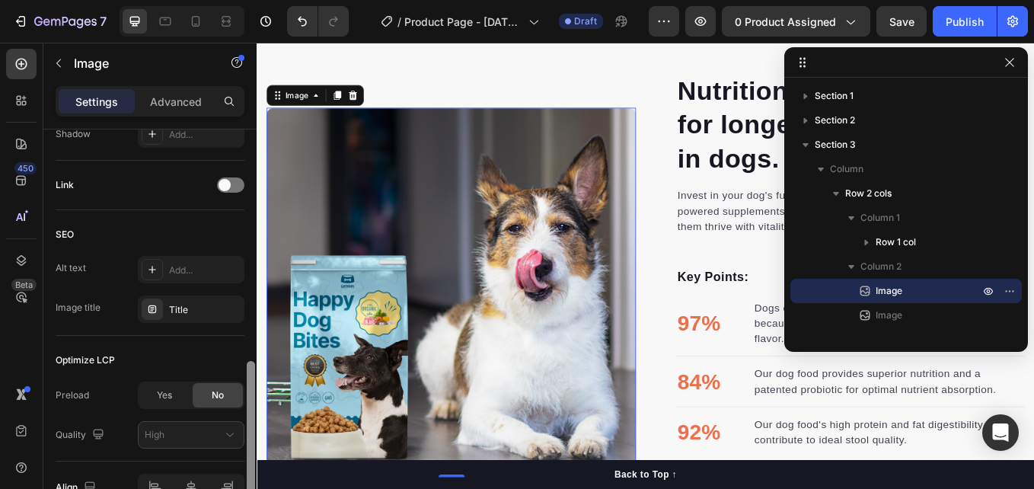
drag, startPoint x: 251, startPoint y: 398, endPoint x: 256, endPoint y: 375, distance: 23.3
click at [256, 375] on div at bounding box center [250, 330] width 11 height 403
click at [233, 182] on div at bounding box center [230, 184] width 27 height 15
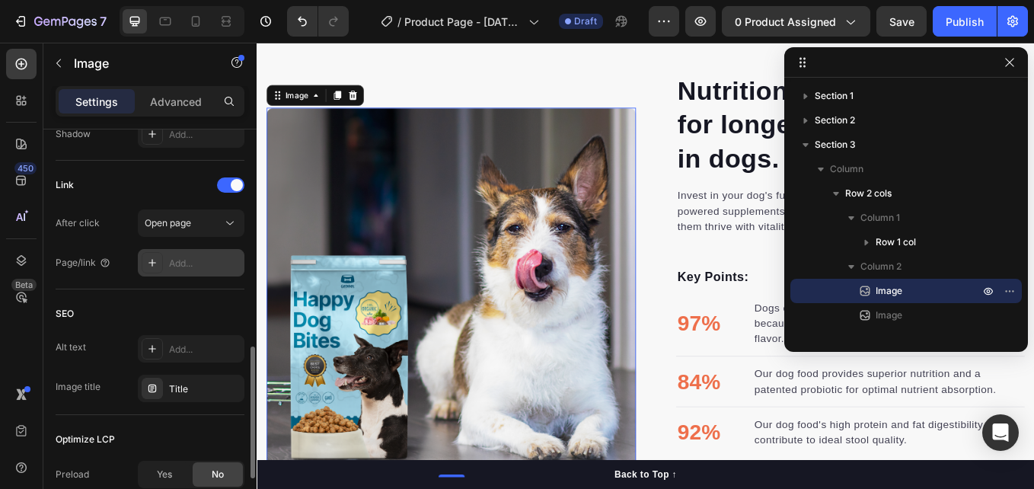
click at [198, 264] on div "Add..." at bounding box center [205, 264] width 72 height 14
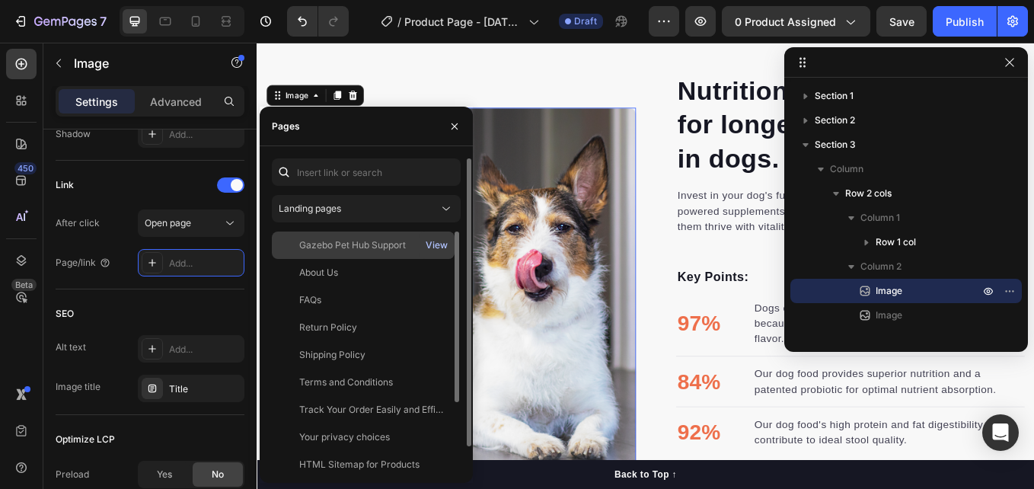
click at [446, 247] on div "View" at bounding box center [437, 245] width 22 height 14
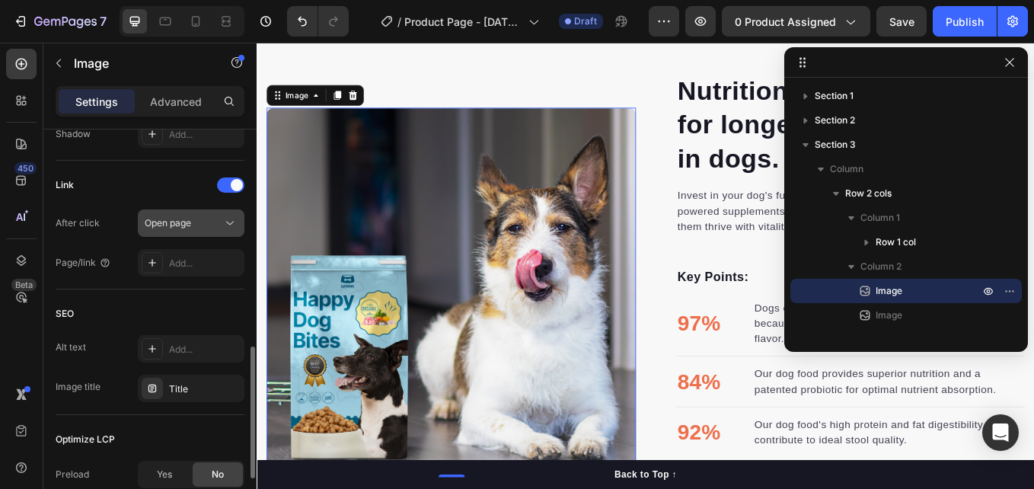
click at [189, 226] on span "Open page" at bounding box center [168, 222] width 46 height 11
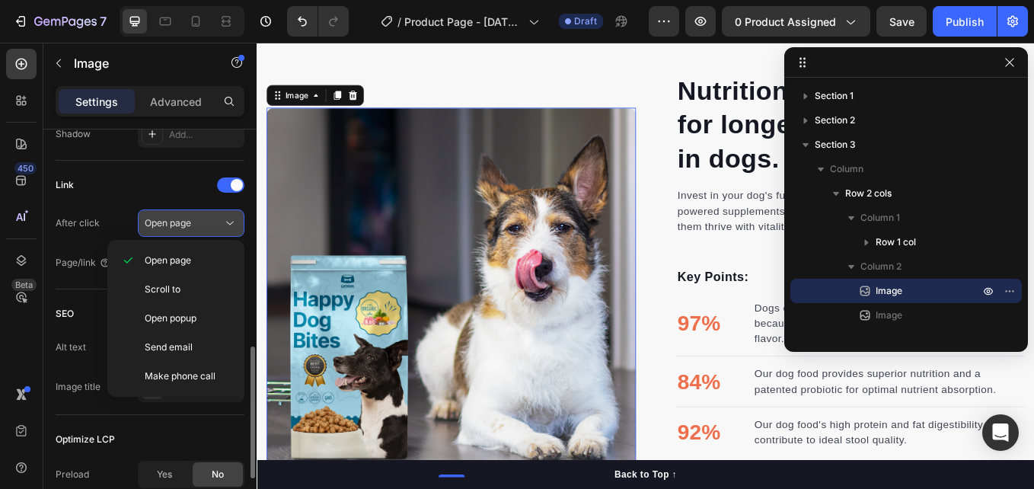
click at [189, 226] on span "Open page" at bounding box center [168, 222] width 46 height 11
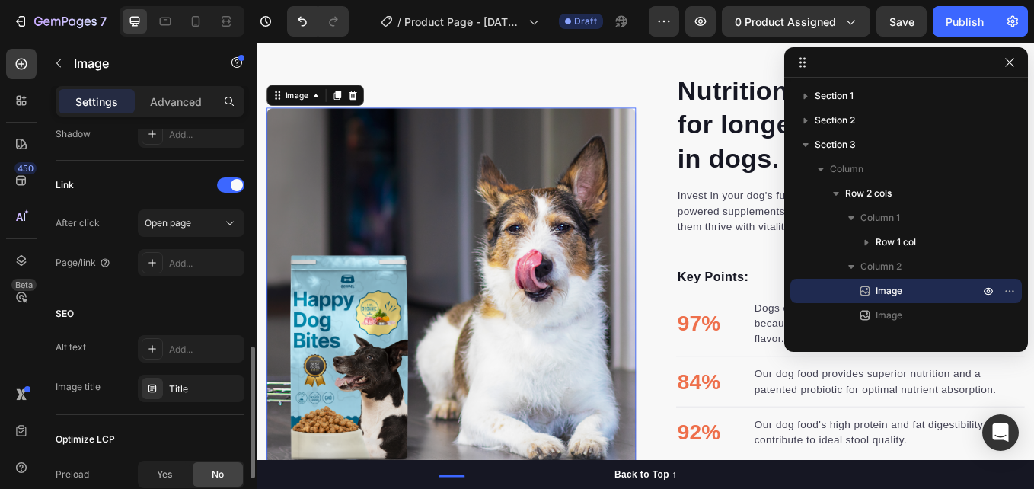
click at [126, 300] on div "SEO Alt text Add... Image title Title" at bounding box center [150, 352] width 189 height 126
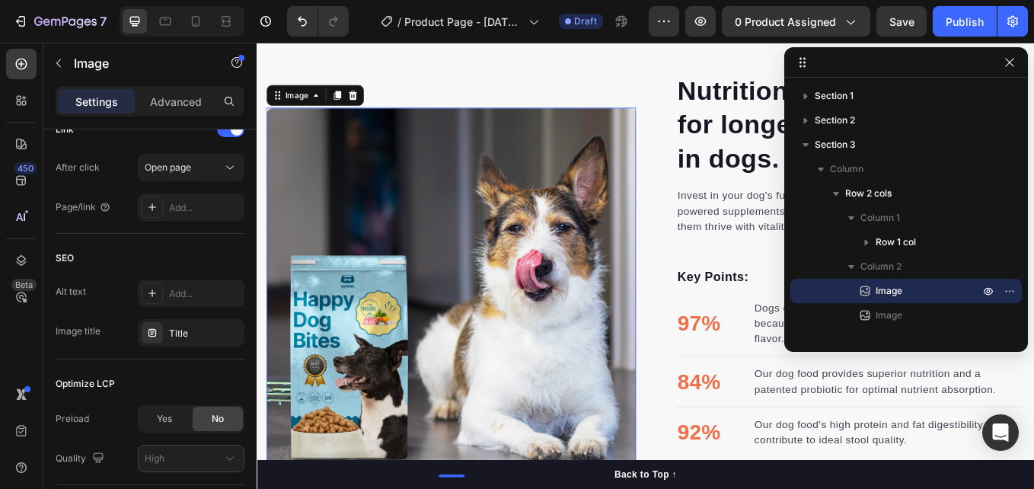
scroll to position [826, 0]
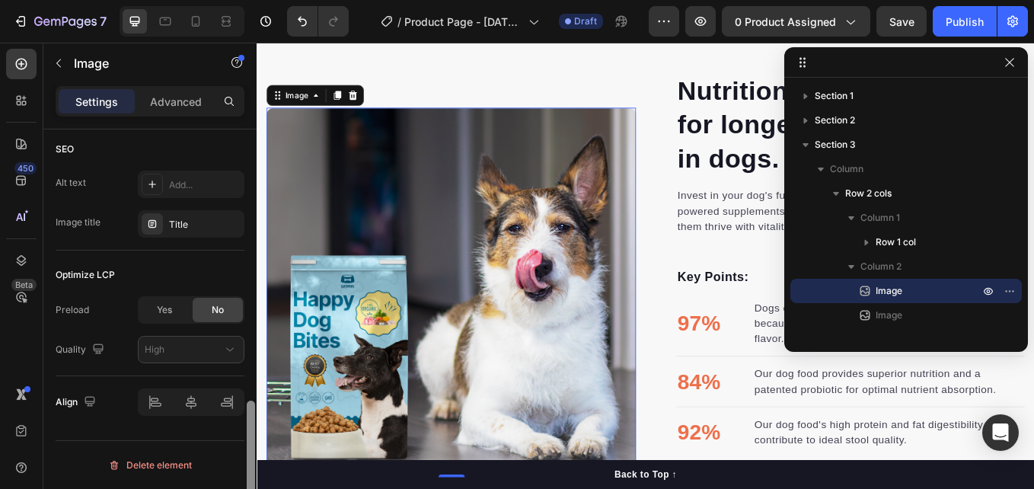
drag, startPoint x: 252, startPoint y: 413, endPoint x: 266, endPoint y: 496, distance: 85.0
click at [266, 0] on html "7 Version history / Product Page - [DATE] 09:04:45 Draft Preview 0 product assi…" at bounding box center [517, 0] width 1034 height 0
click at [253, 447] on div at bounding box center [251, 466] width 8 height 132
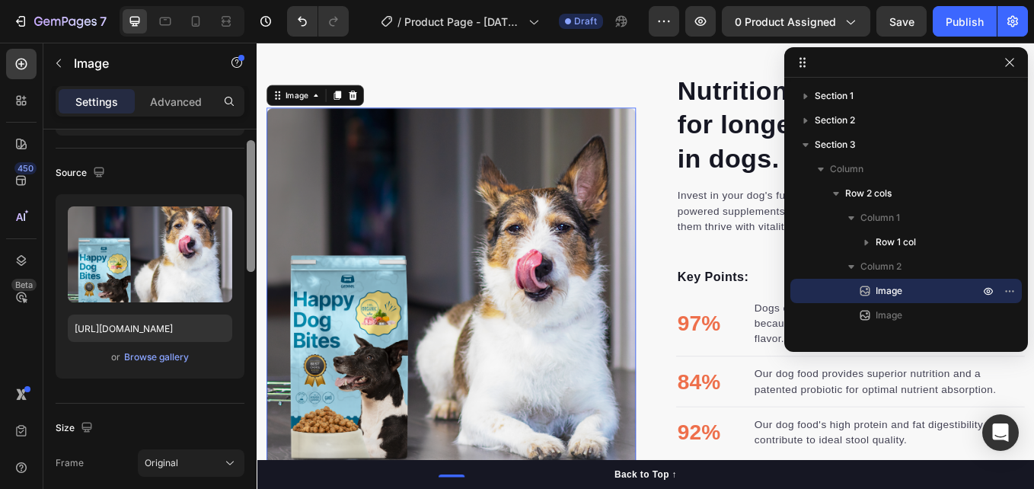
scroll to position [67, 0]
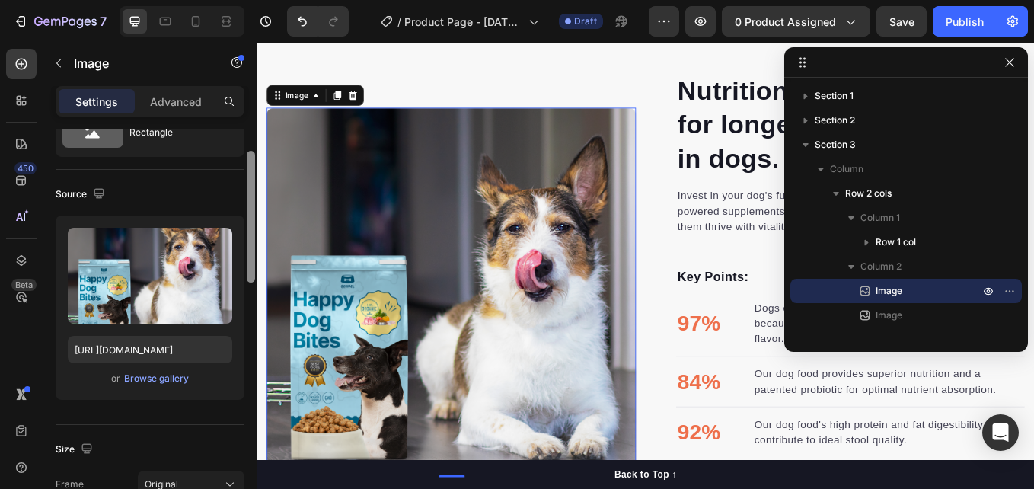
drag, startPoint x: 247, startPoint y: 420, endPoint x: 247, endPoint y: 171, distance: 248.9
click at [247, 171] on div at bounding box center [251, 217] width 8 height 132
click at [163, 379] on div "Browse gallery" at bounding box center [156, 379] width 65 height 14
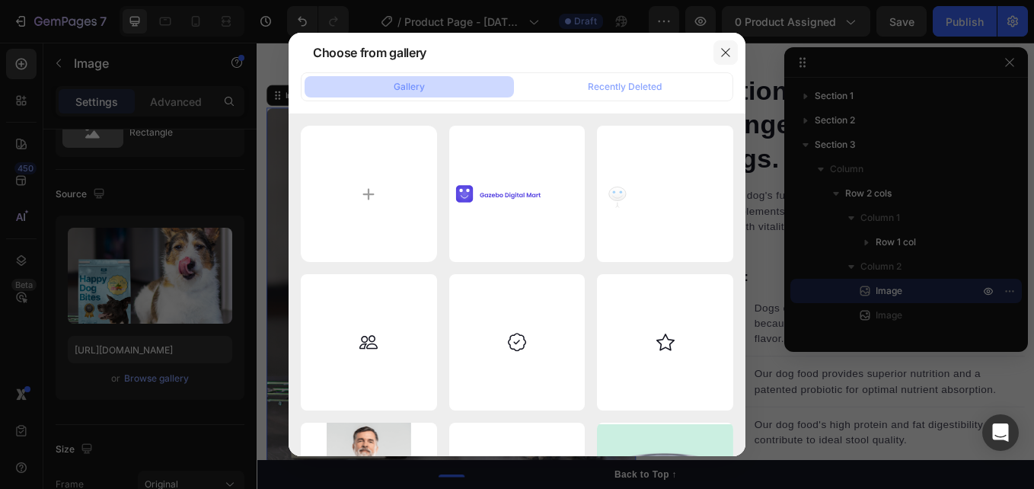
click at [726, 56] on icon "button" at bounding box center [725, 52] width 12 height 12
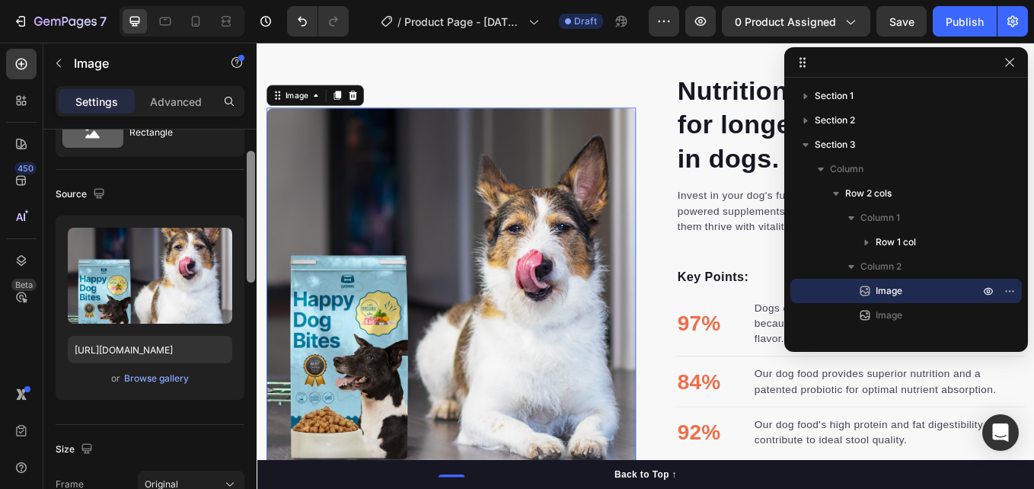
scroll to position [0, 0]
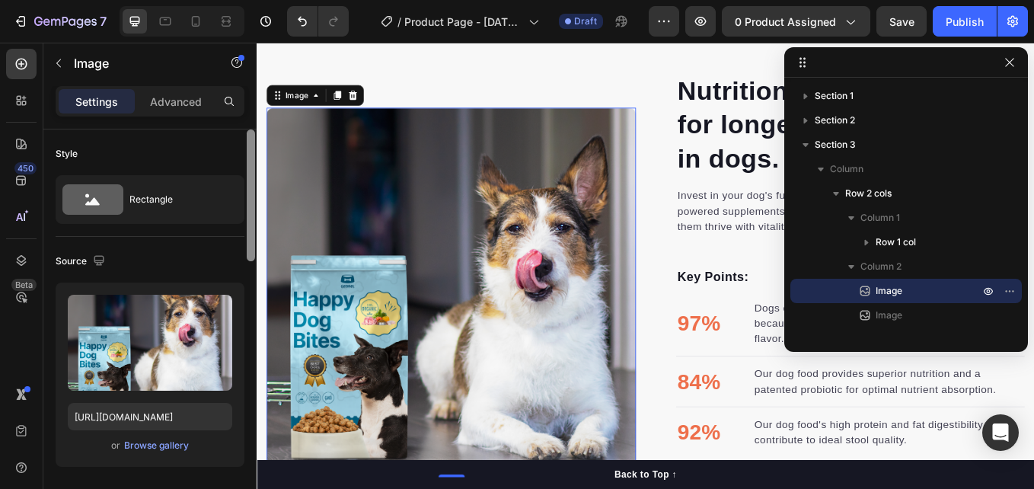
drag, startPoint x: 254, startPoint y: 218, endPoint x: 256, endPoint y: 111, distance: 106.6
click at [256, 111] on div "Settings Advanced Style Rectangle Source Upload Image [URL][DOMAIN_NAME] or Bro…" at bounding box center [149, 309] width 213 height 446
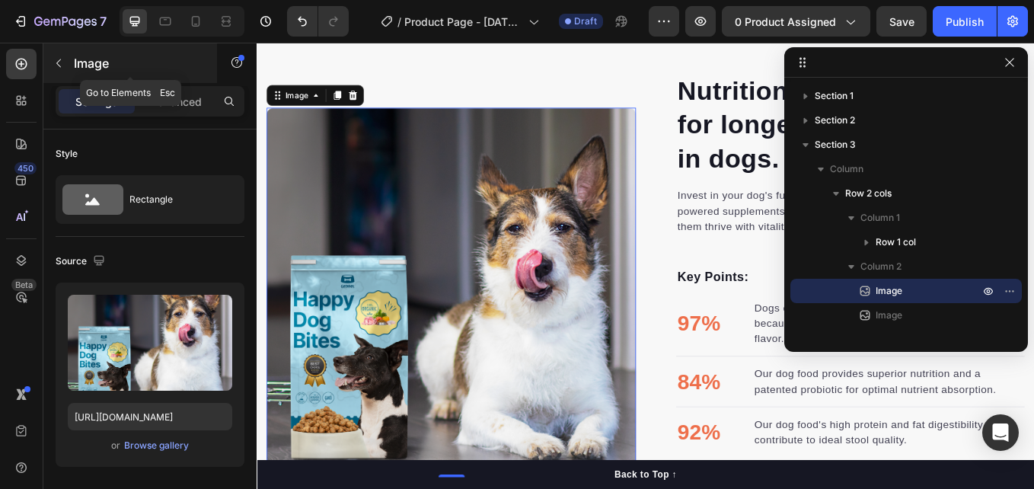
click at [60, 65] on icon "button" at bounding box center [59, 63] width 12 height 12
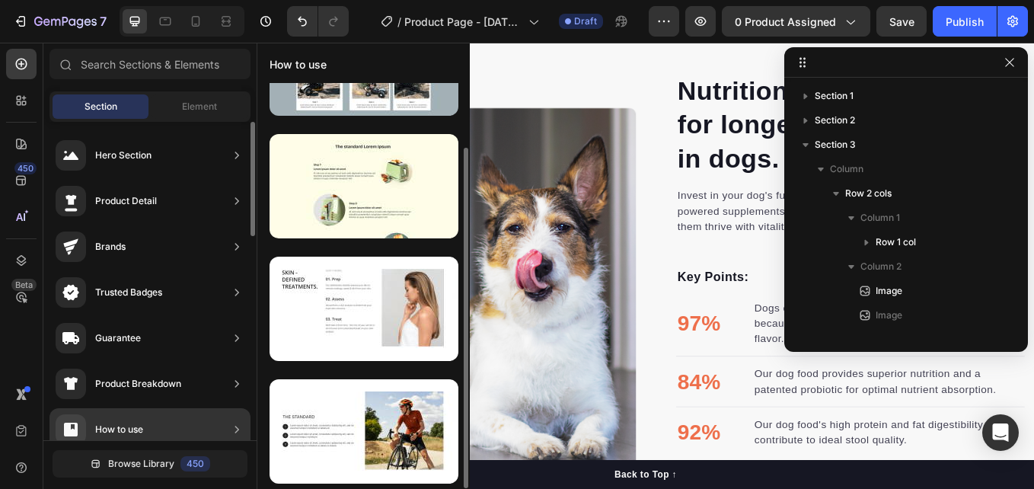
scroll to position [76, 0]
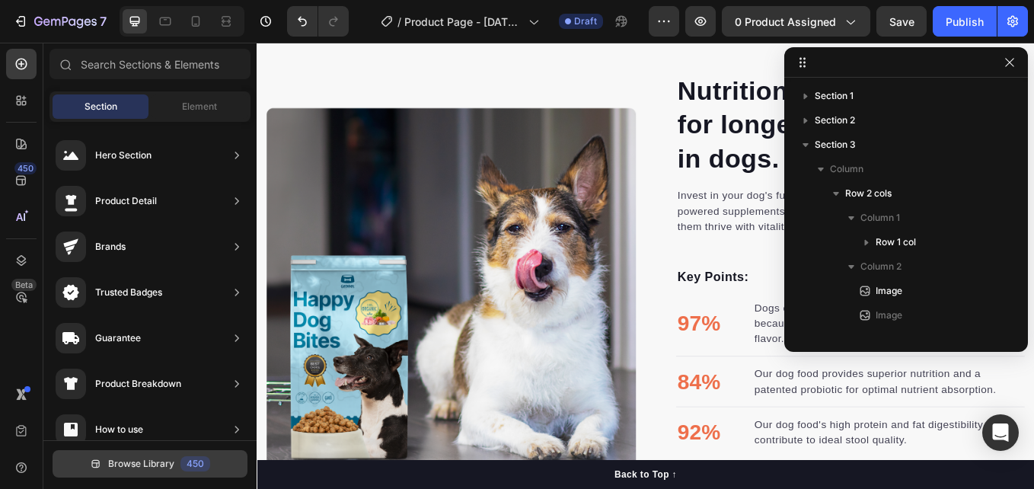
click at [119, 464] on span "Browse Library" at bounding box center [141, 464] width 66 height 14
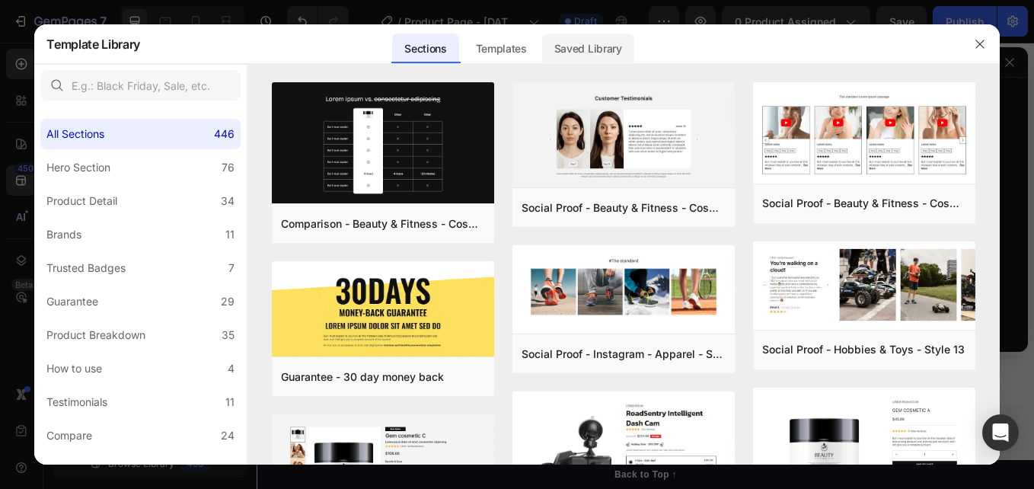
click at [623, 43] on div "Saved Library" at bounding box center [588, 48] width 92 height 30
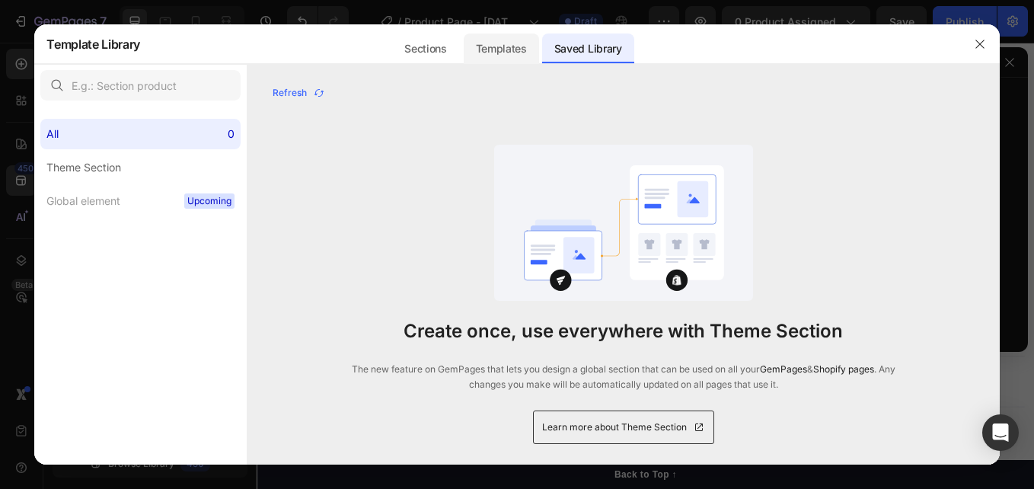
click at [502, 45] on div "Templates" at bounding box center [501, 48] width 75 height 30
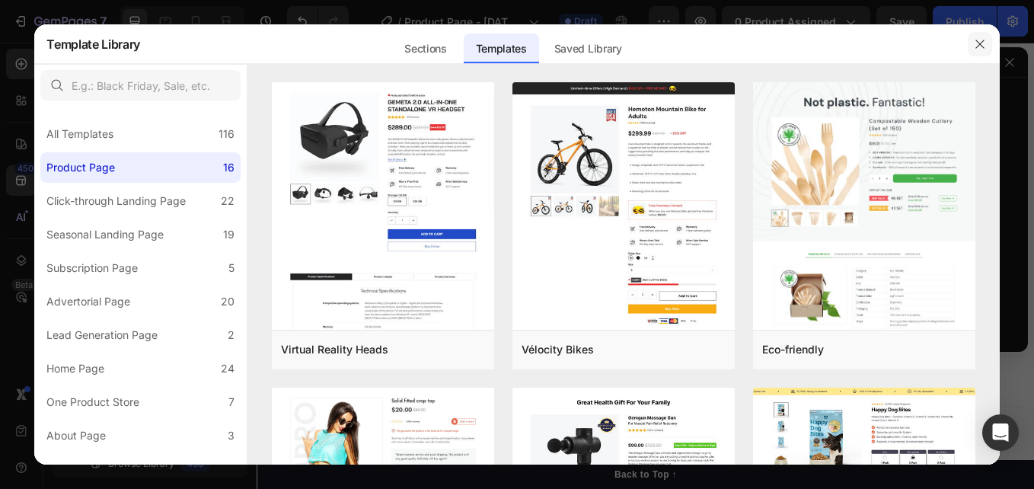
click at [979, 43] on icon "button" at bounding box center [980, 44] width 12 height 12
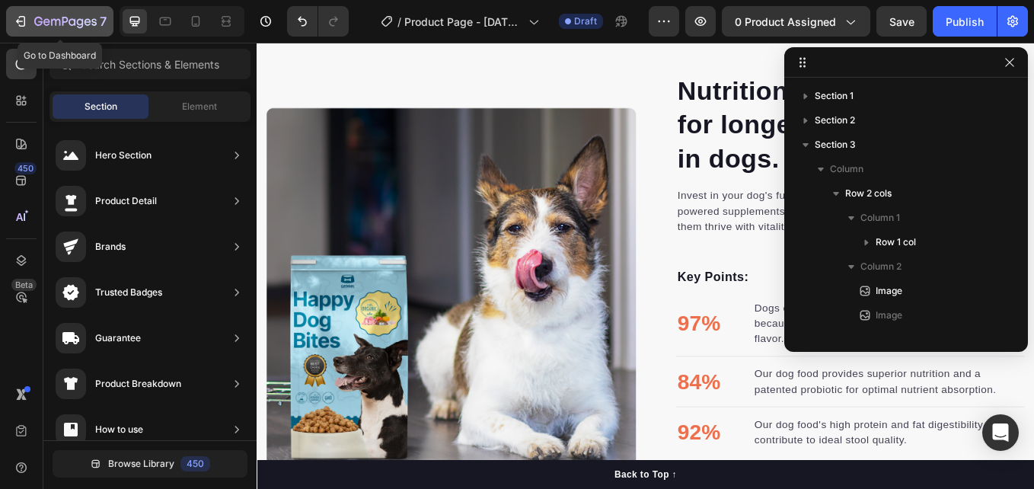
click at [21, 26] on icon "button" at bounding box center [22, 21] width 7 height 11
